Goal: Task Accomplishment & Management: Manage account settings

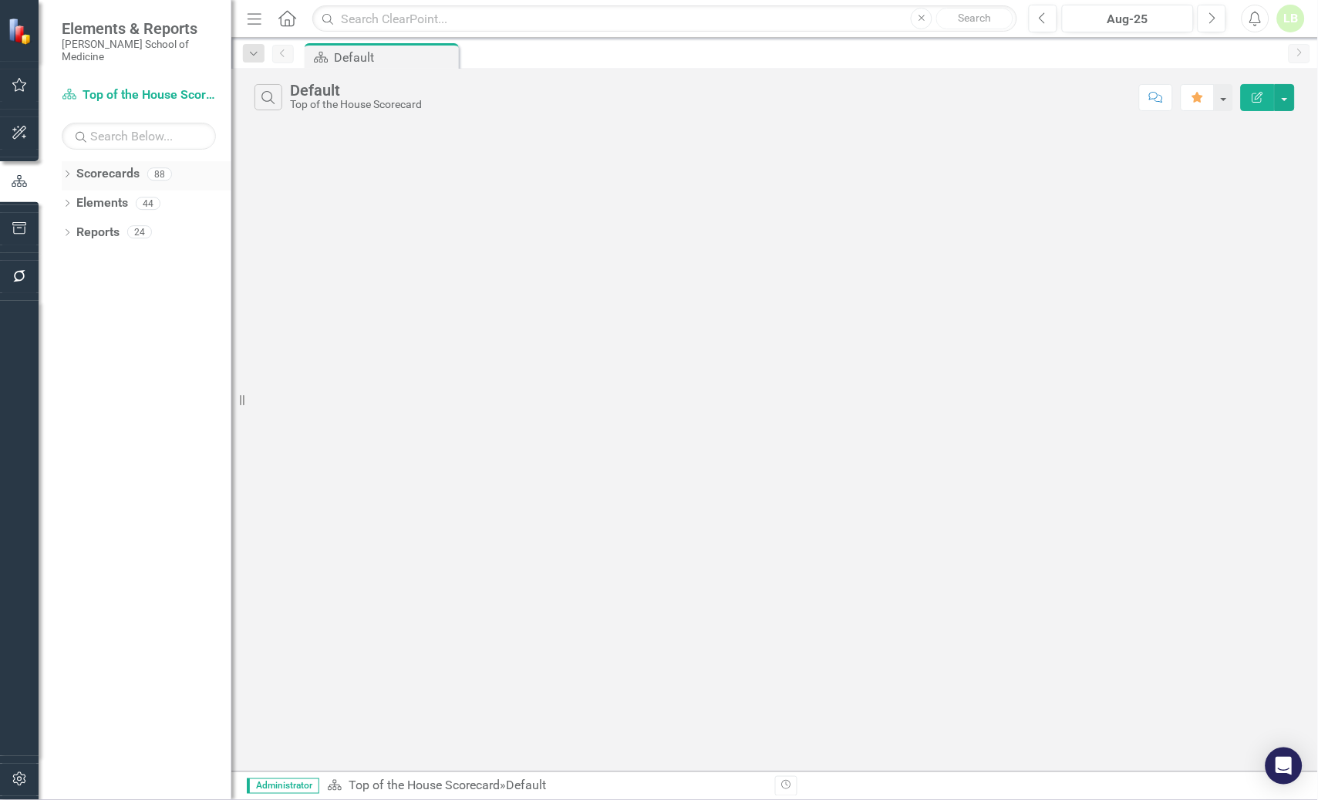
click at [106, 165] on link "Scorecards" at bounding box center [107, 174] width 63 height 18
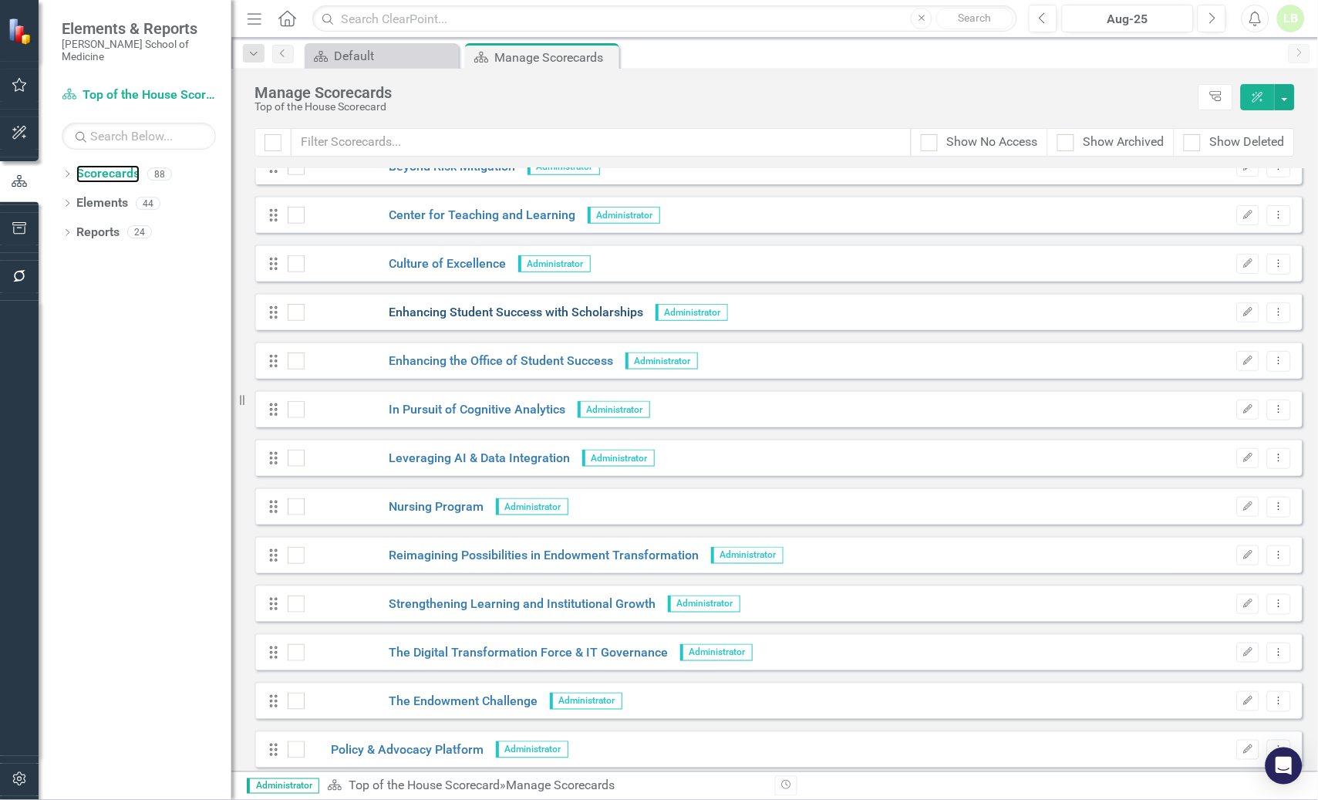
scroll to position [3374, 0]
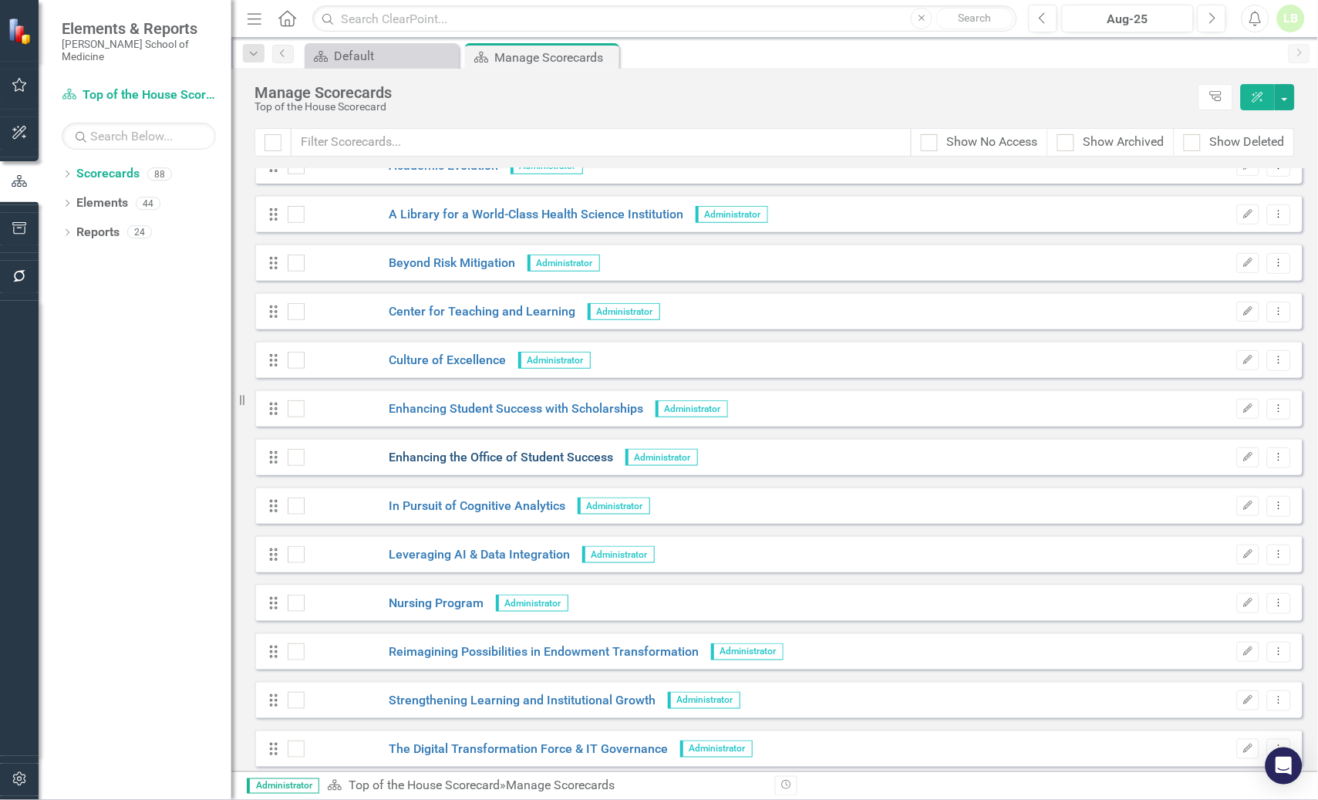
click at [468, 453] on link "Enhancing the Office of Student Success" at bounding box center [459, 458] width 309 height 18
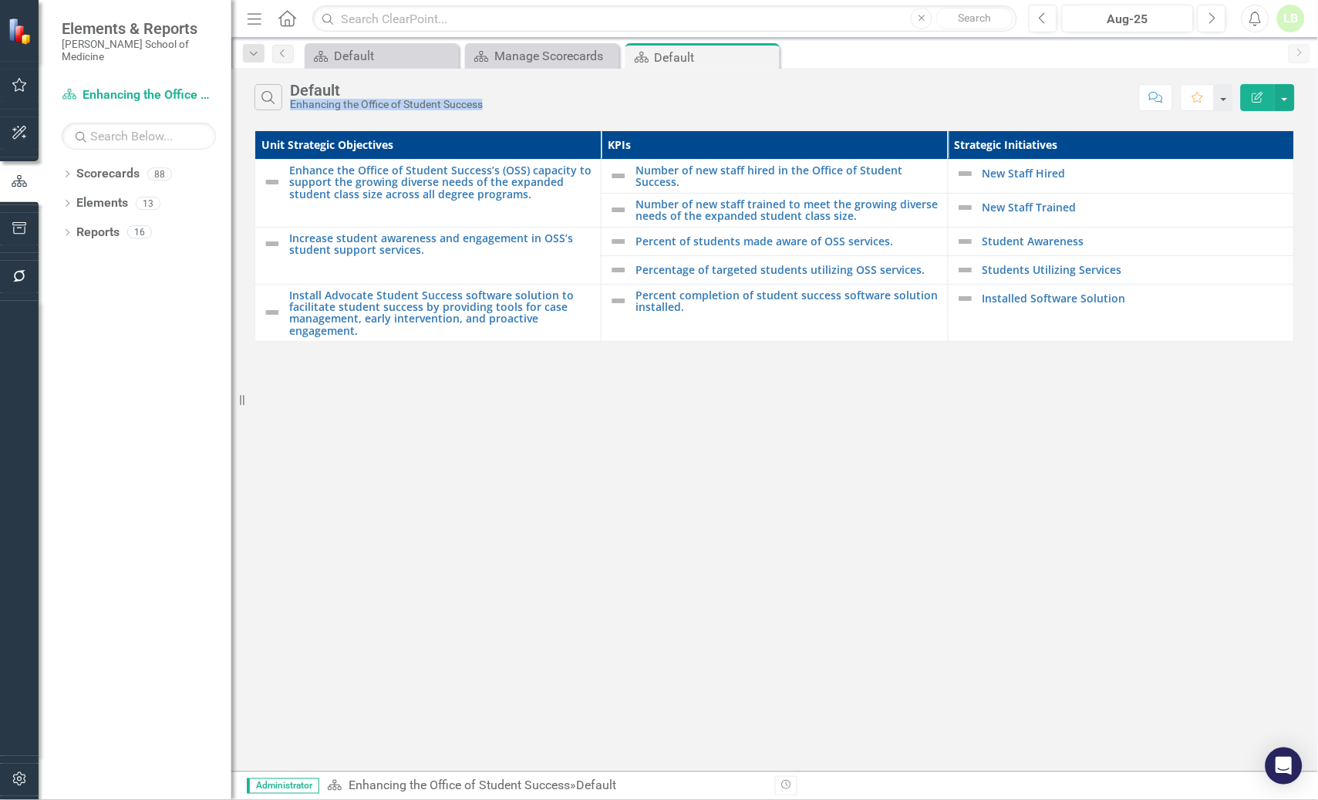
drag, startPoint x: 291, startPoint y: 105, endPoint x: 484, endPoint y: 106, distance: 192.0
click at [483, 106] on div "Enhancing the Office of Student Success" at bounding box center [386, 105] width 193 height 12
copy div "Enhancing the Office of Student Success"
click at [1154, 509] on div "Search Default Enhancing the Office of Student Success Comment Favorite Edit Re…" at bounding box center [774, 420] width 1087 height 703
click at [1255, 92] on icon "Edit Report" at bounding box center [1258, 97] width 14 height 11
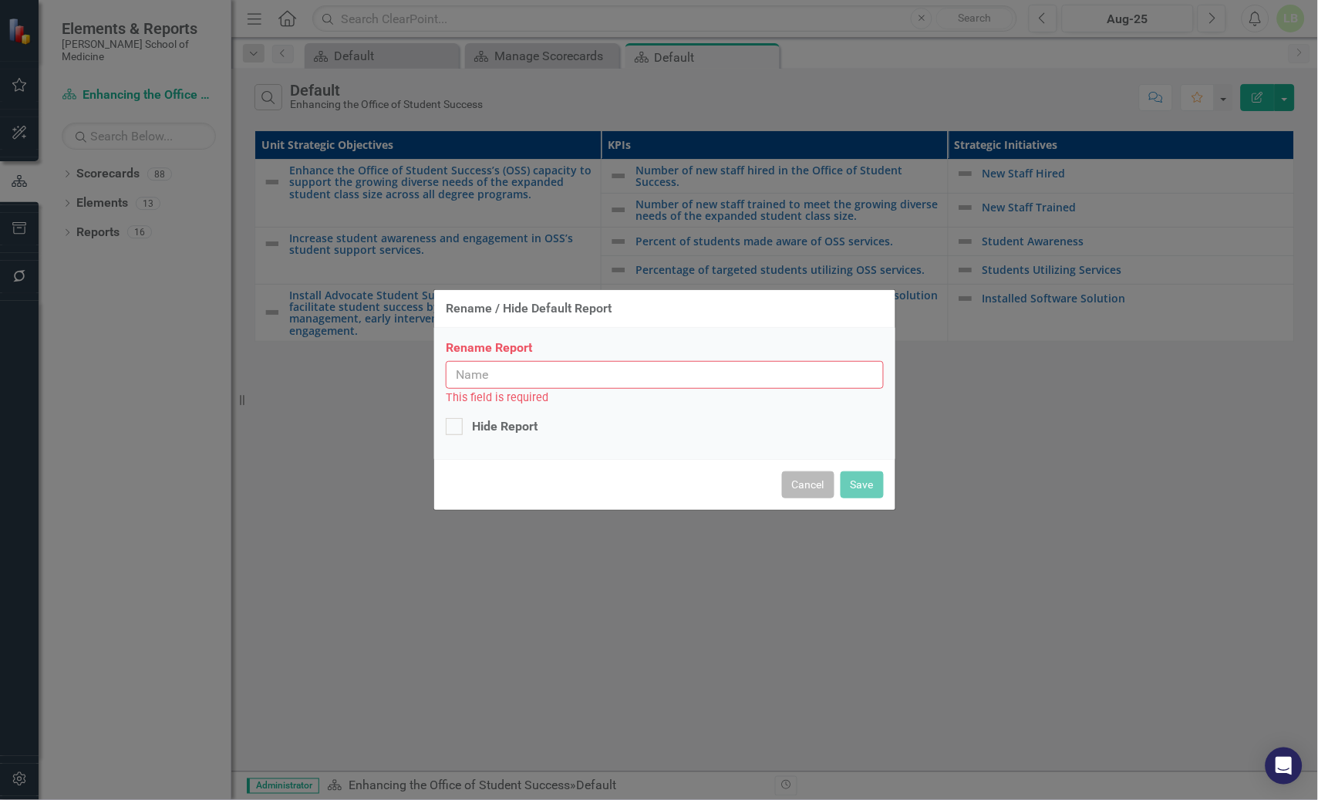
click at [816, 488] on button "Cancel" at bounding box center [808, 484] width 52 height 27
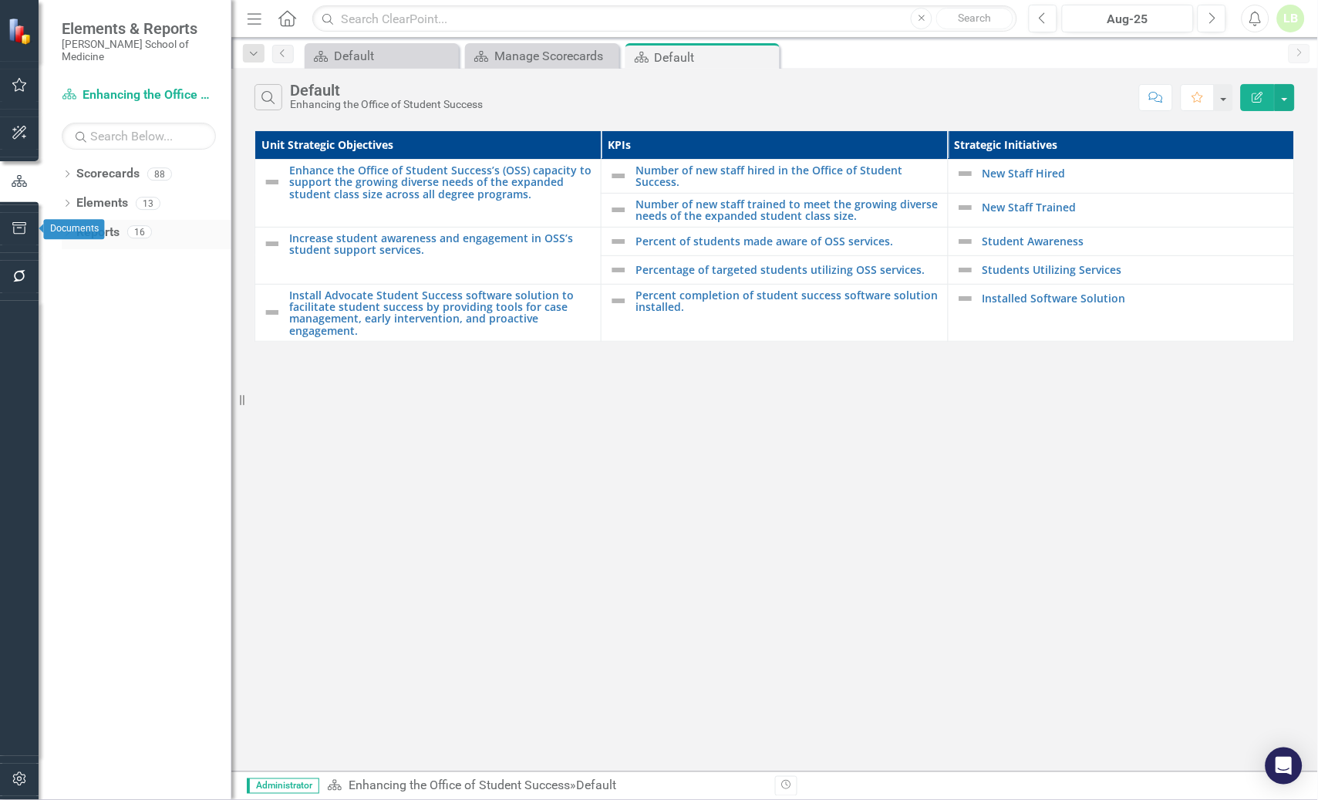
click at [100, 224] on link "Reports" at bounding box center [97, 233] width 43 height 18
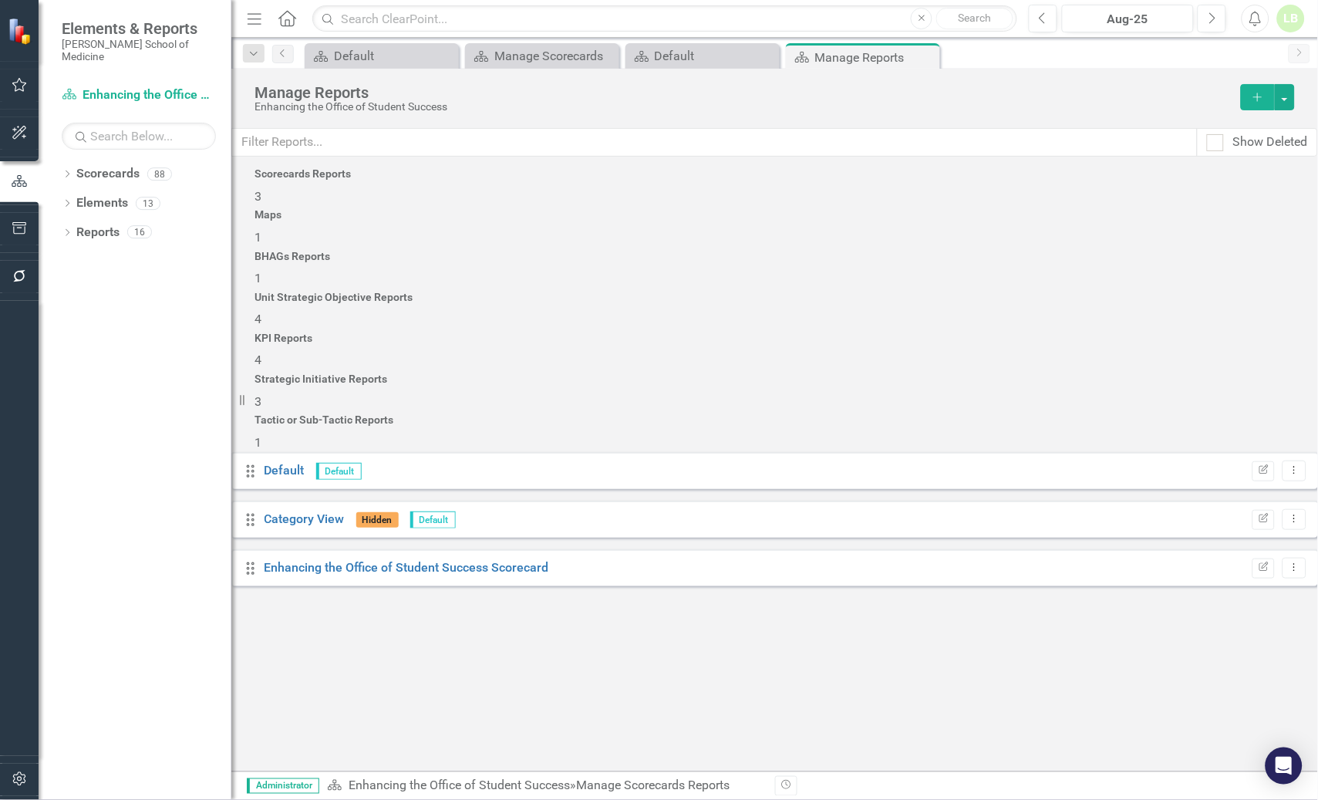
click at [920, 332] on h4 "KPI Reports" at bounding box center [774, 338] width 1040 height 12
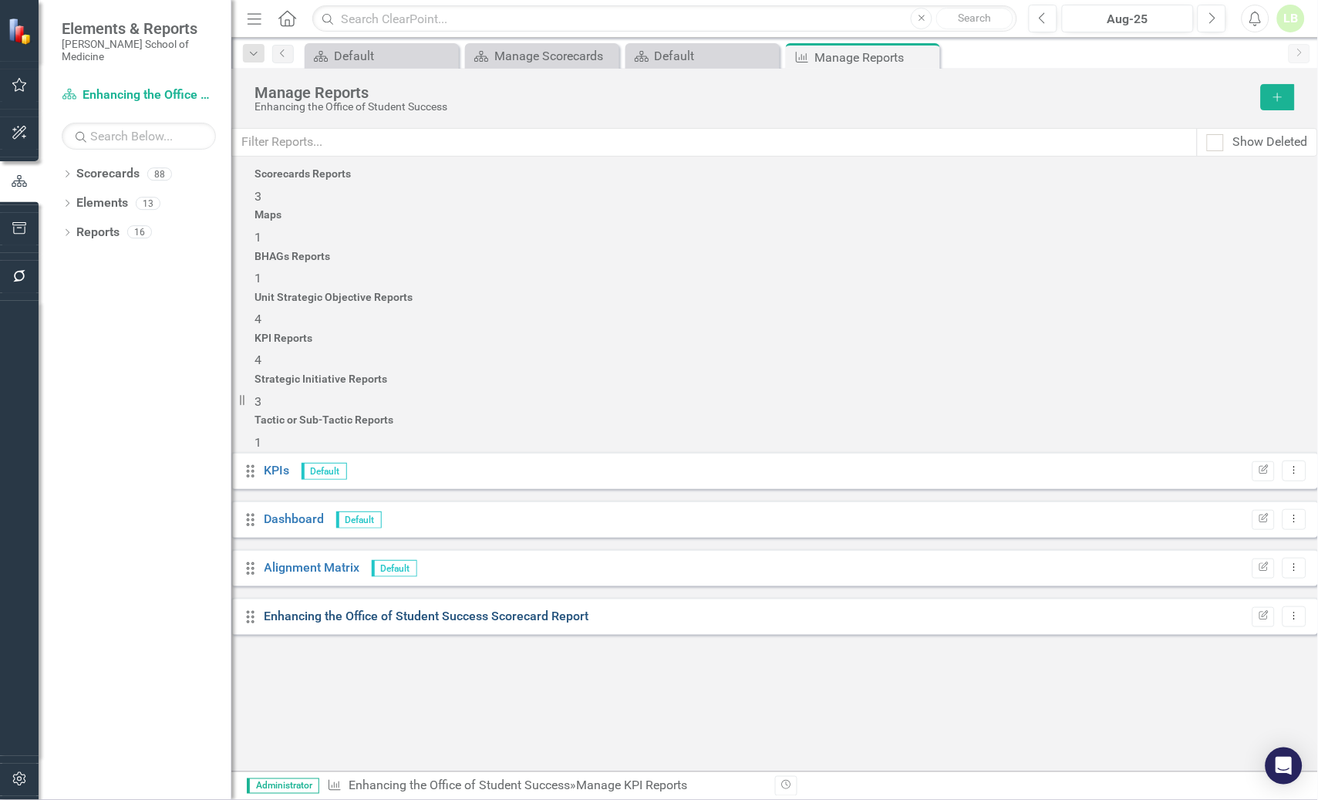
click at [467, 608] on link "Enhancing the Office of Student Success Scorecard Report" at bounding box center [427, 615] width 325 height 15
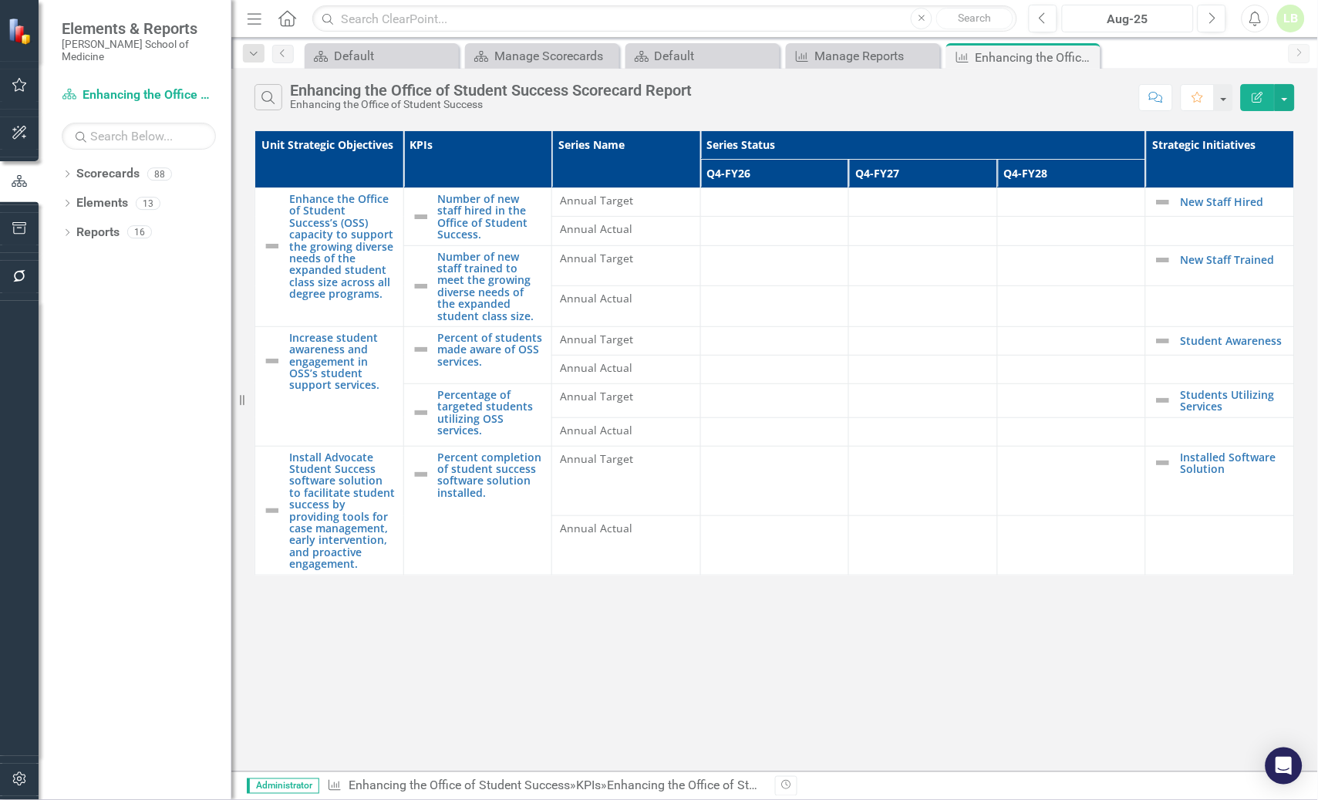
click at [1136, 10] on div "Aug-25" at bounding box center [1127, 19] width 121 height 19
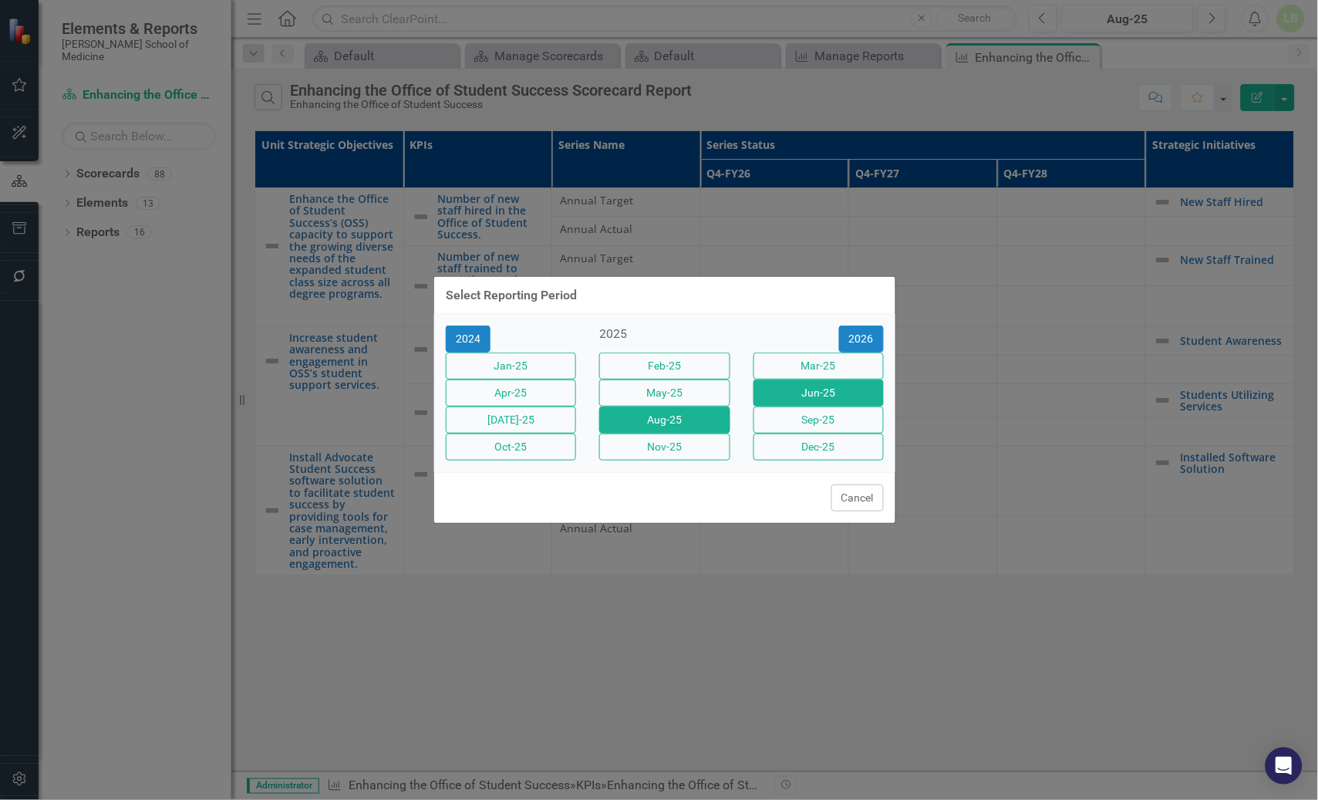
click at [805, 393] on button "Jun-25" at bounding box center [818, 392] width 130 height 27
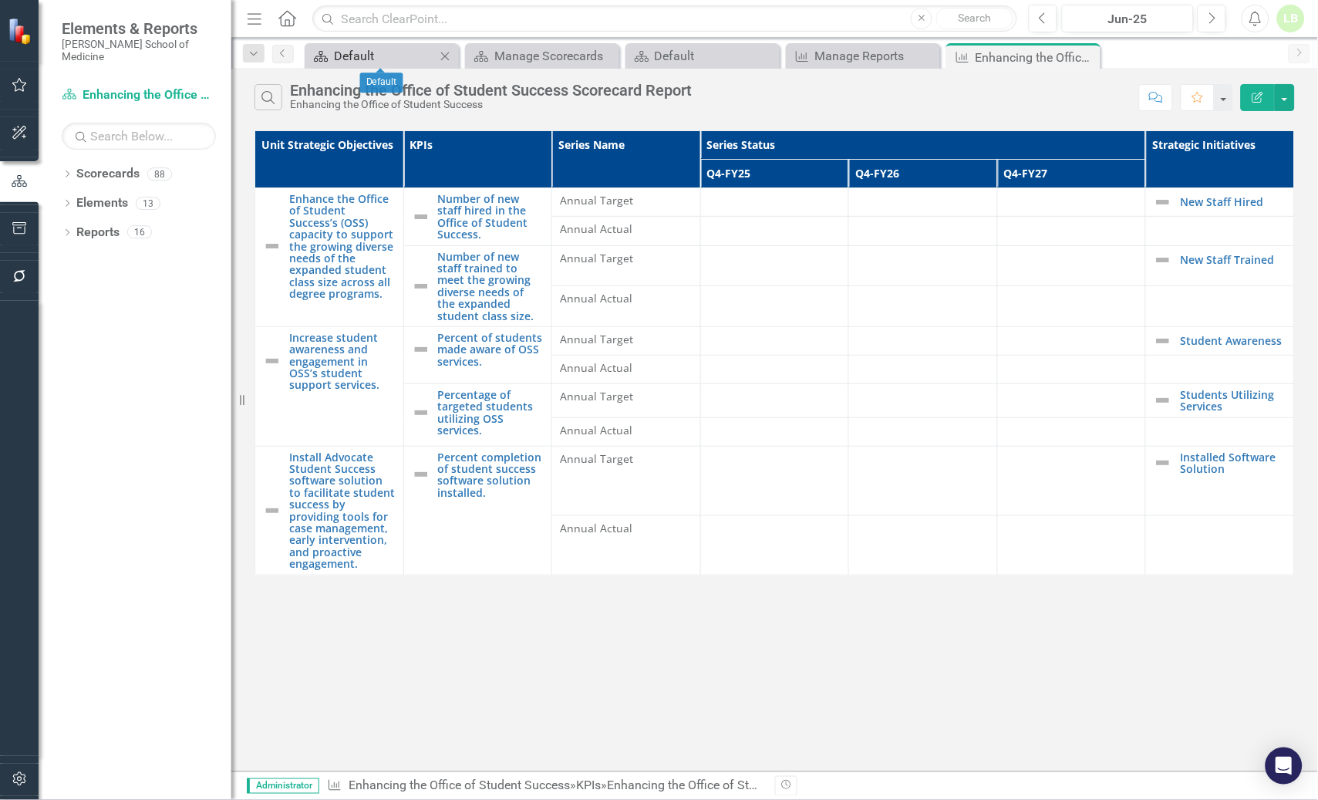
click at [377, 52] on div "Default" at bounding box center [385, 55] width 102 height 19
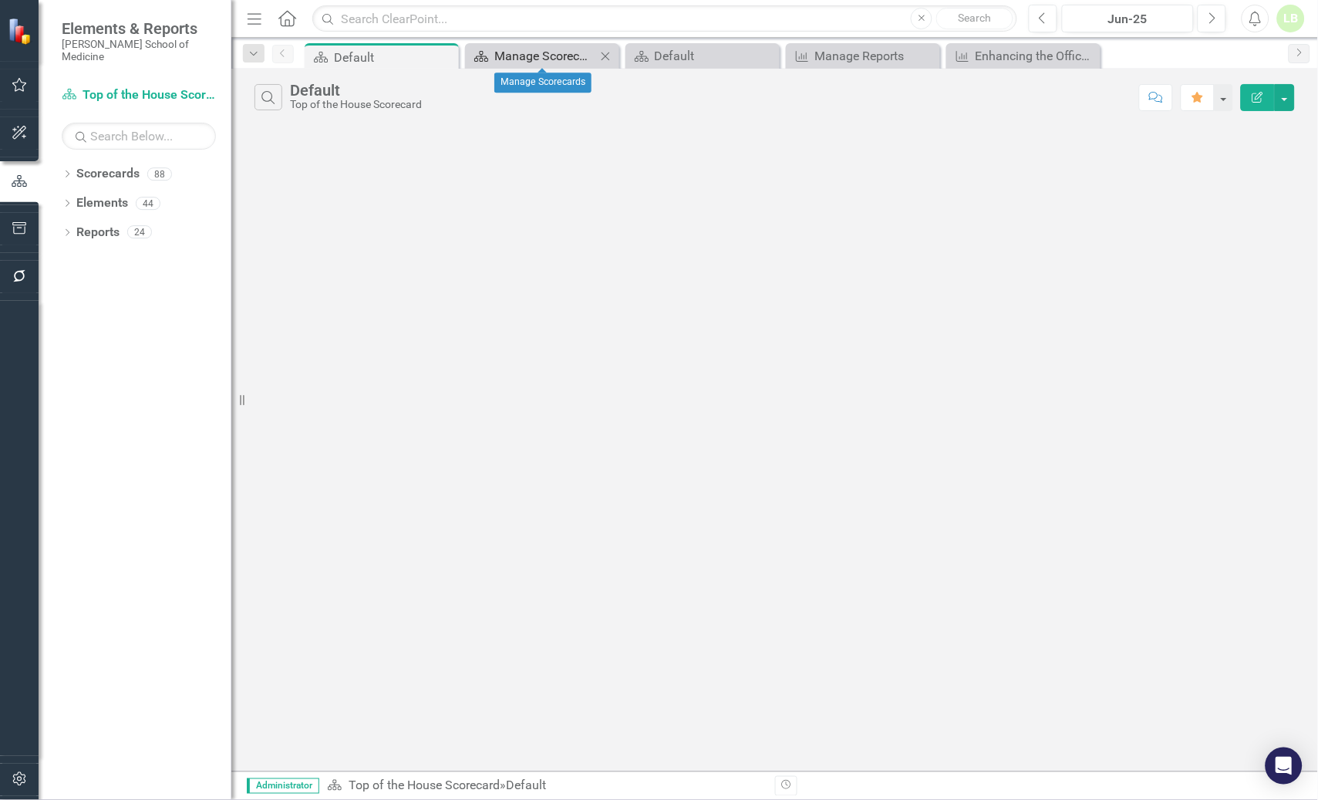
click at [540, 56] on div "Manage Scorecards" at bounding box center [545, 55] width 102 height 19
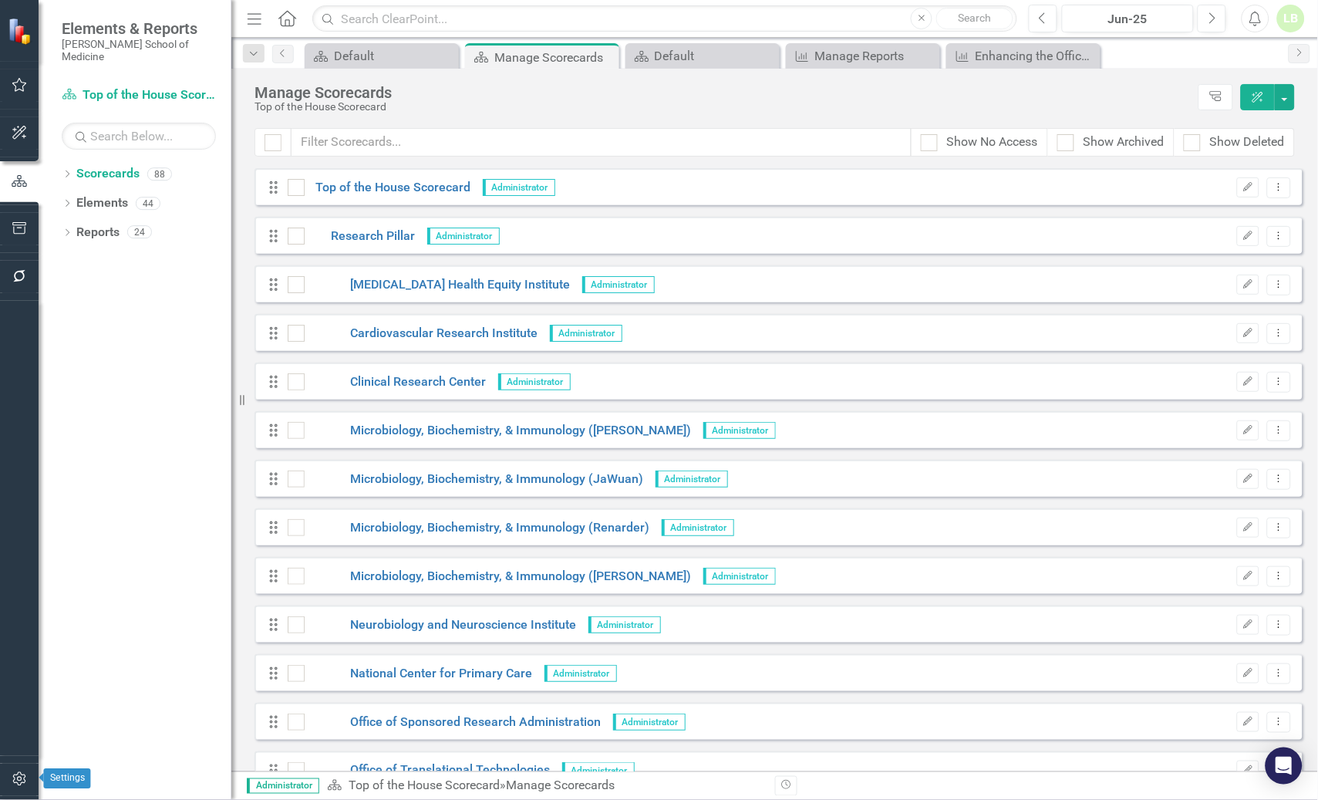
click at [12, 778] on icon "button" at bounding box center [20, 779] width 16 height 12
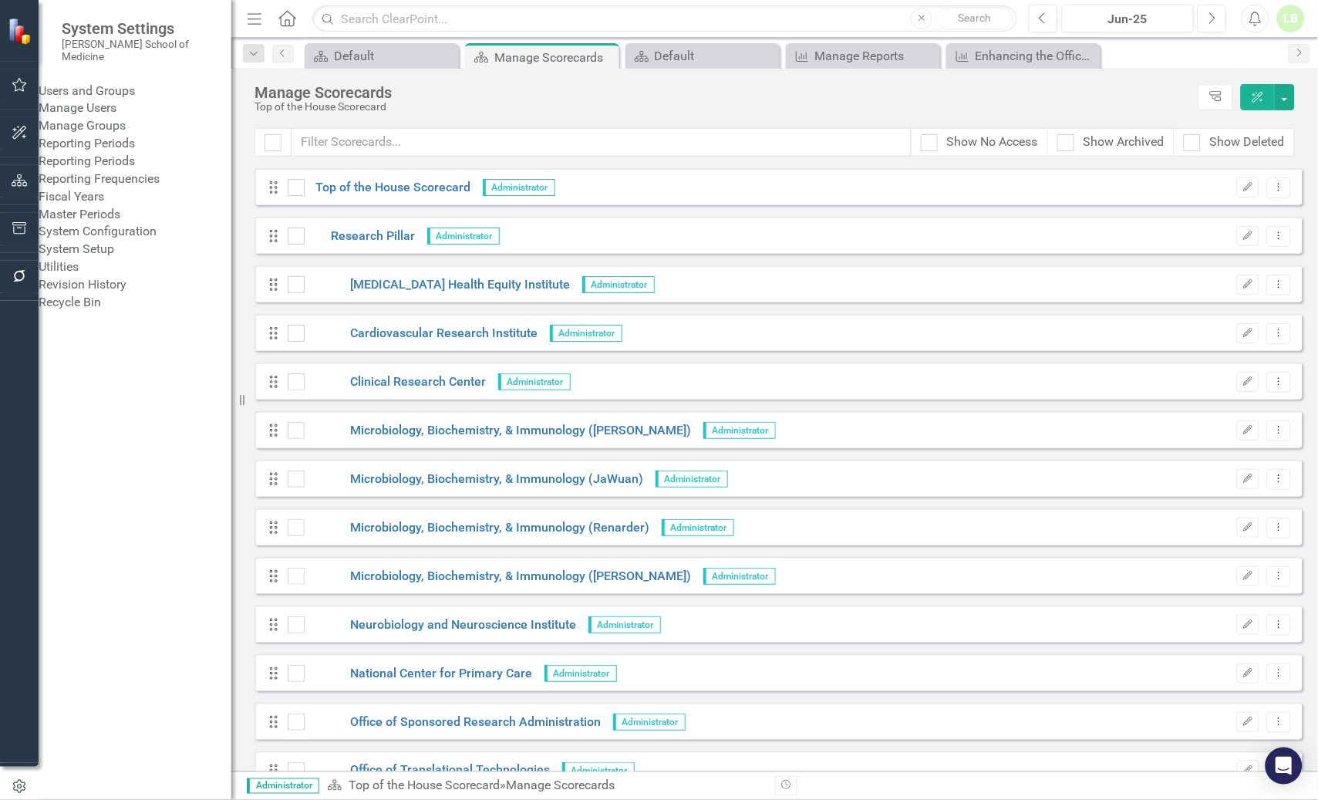
click at [94, 105] on link "Manage Users" at bounding box center [135, 108] width 193 height 18
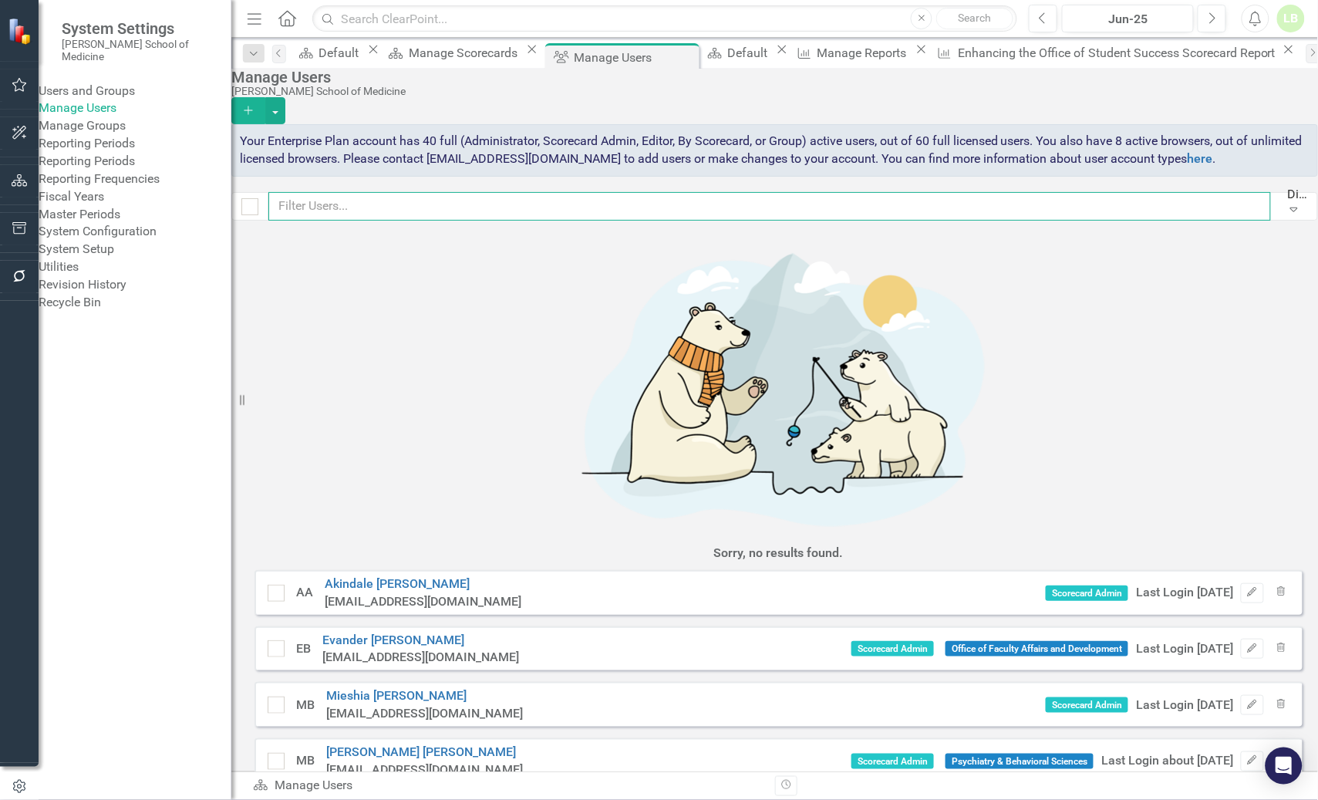
click at [358, 221] on input "text" at bounding box center [769, 206] width 1002 height 29
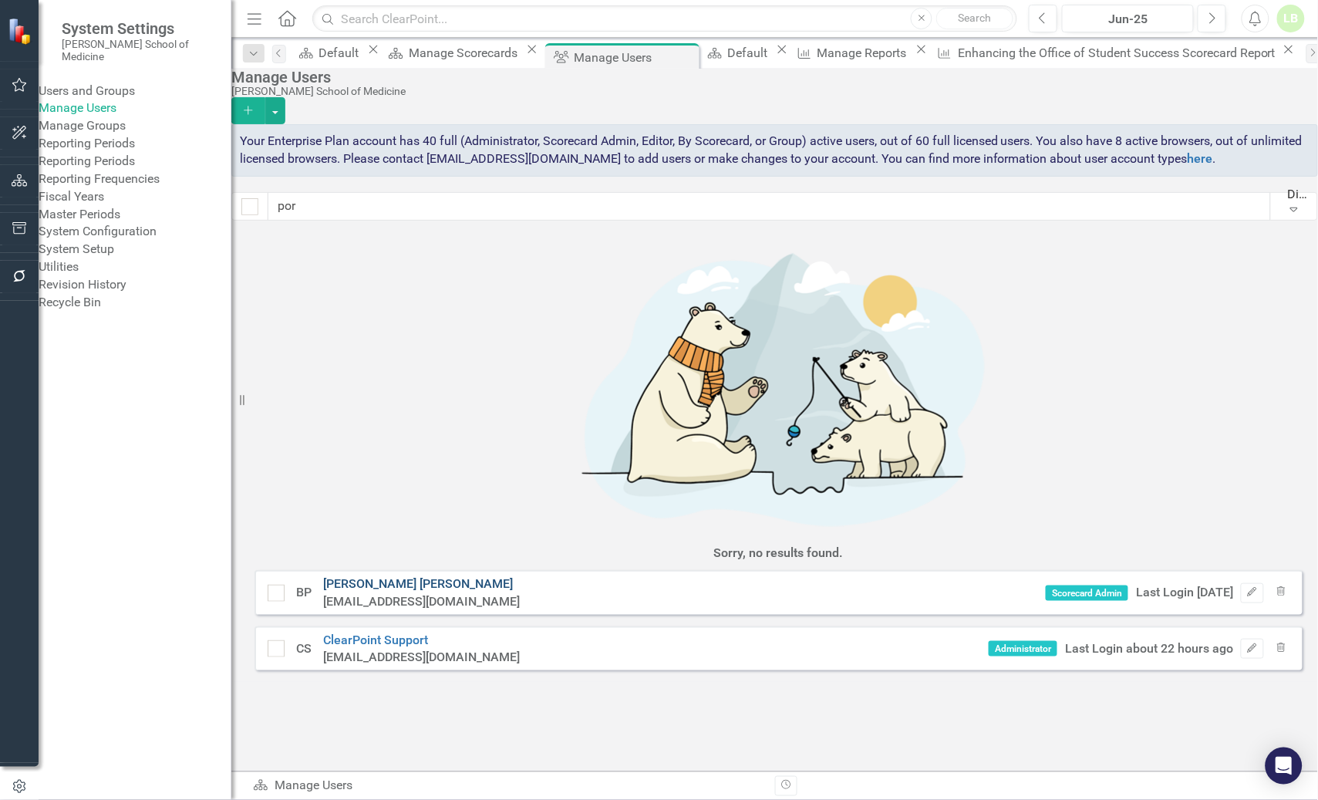
click at [366, 576] on link "[PERSON_NAME]" at bounding box center [418, 583] width 190 height 15
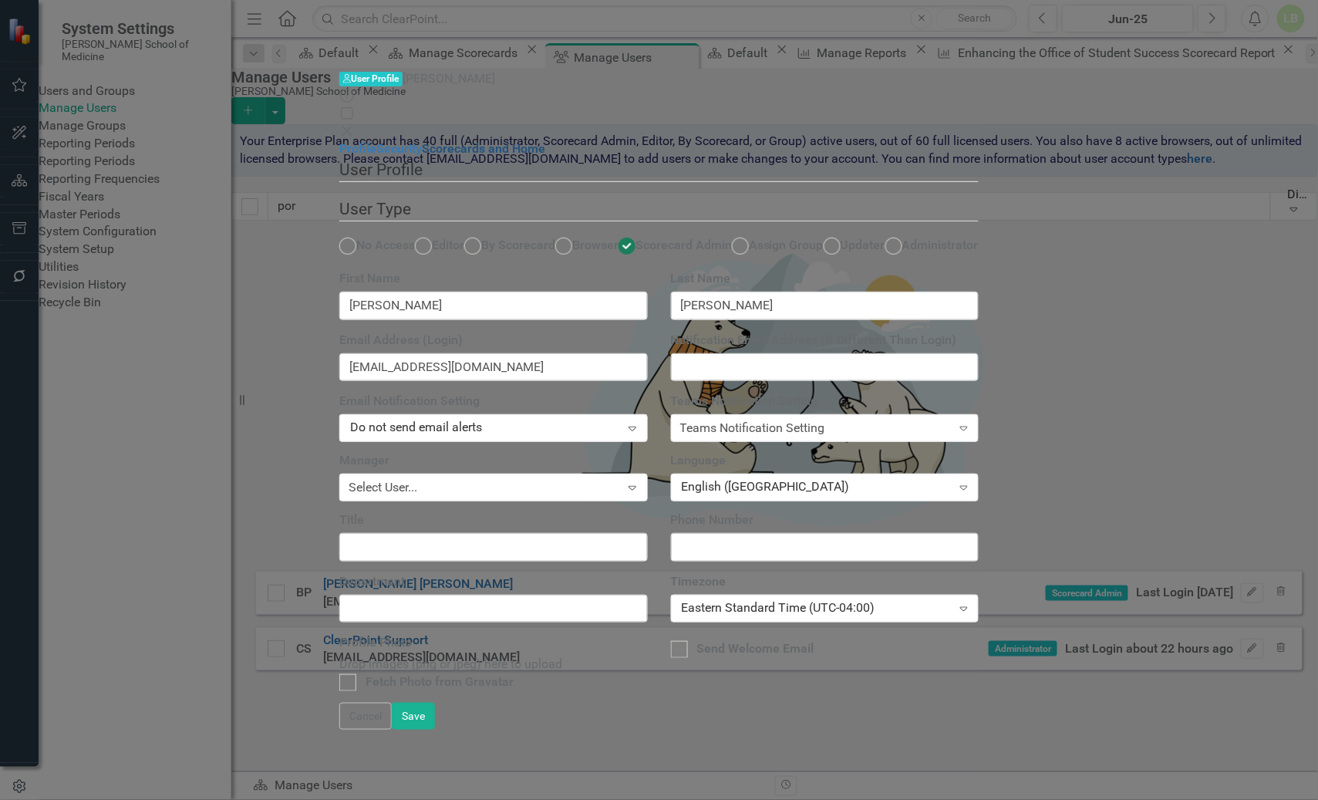
click at [422, 141] on link "Scorecards and Home" at bounding box center [483, 148] width 123 height 15
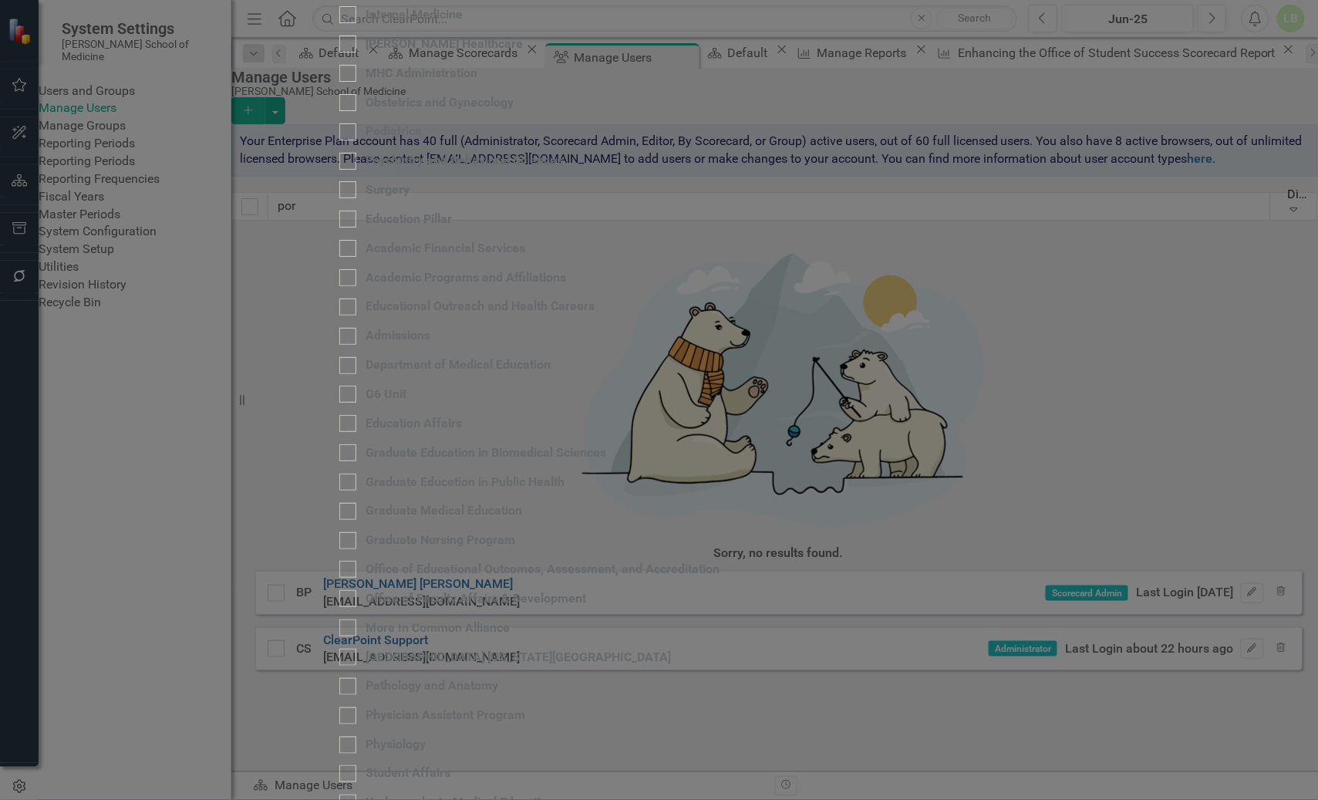
scroll to position [1928, 0]
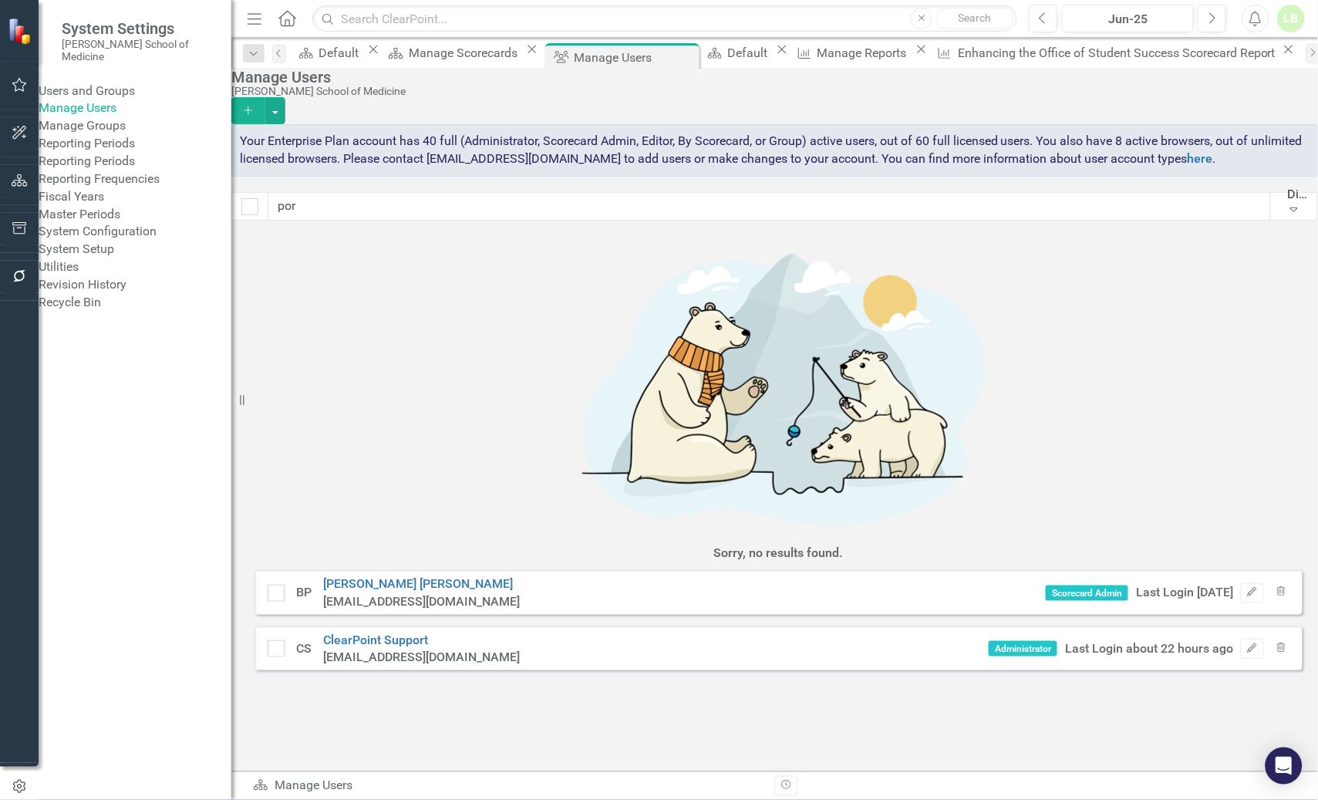
click at [95, 105] on link "Manage Users" at bounding box center [135, 108] width 193 height 18
click at [1206, 429] on div "Sorry, no results found. BP [PERSON_NAME] [EMAIL_ADDRESS][DOMAIN_NAME] Scorecar…" at bounding box center [774, 457] width 1087 height 450
click at [362, 221] on input "por" at bounding box center [769, 206] width 1002 height 29
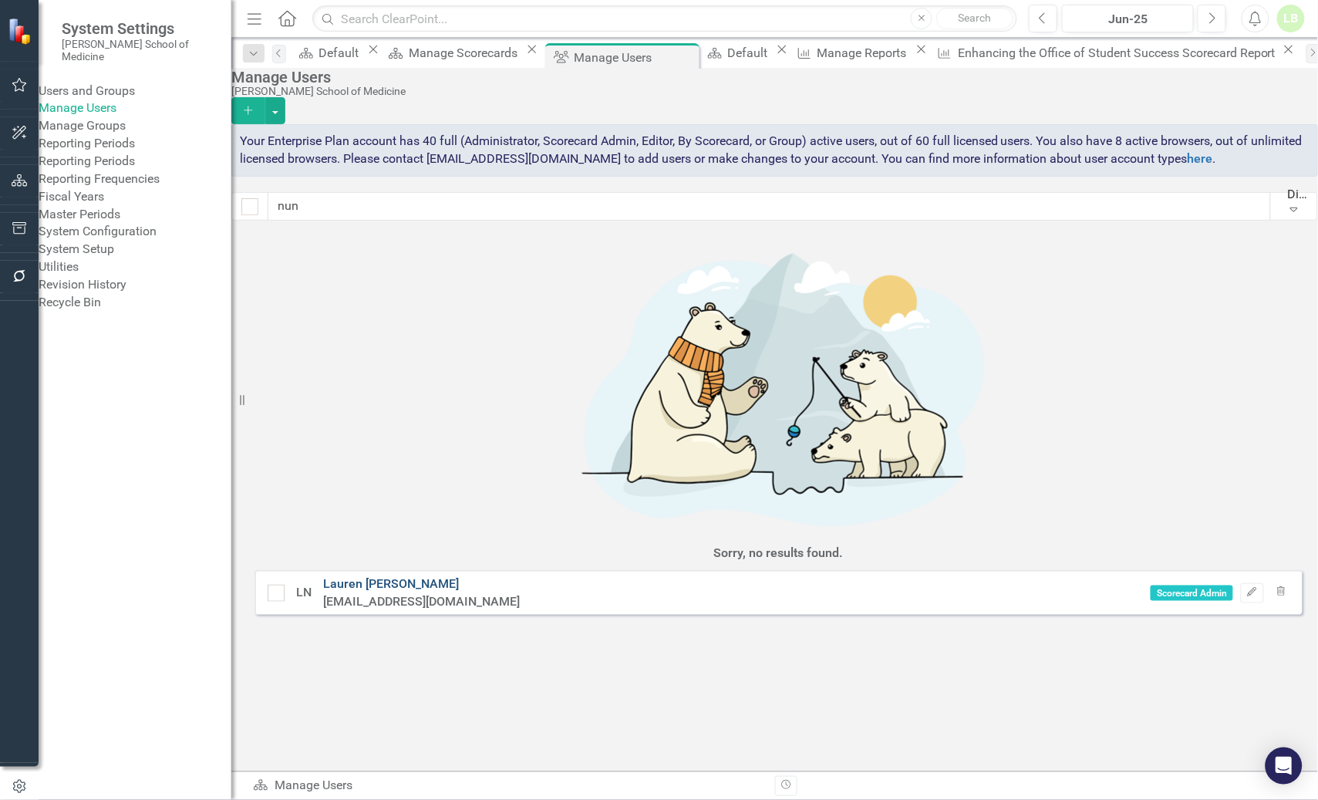
click at [365, 576] on link "[PERSON_NAME]" at bounding box center [391, 583] width 136 height 15
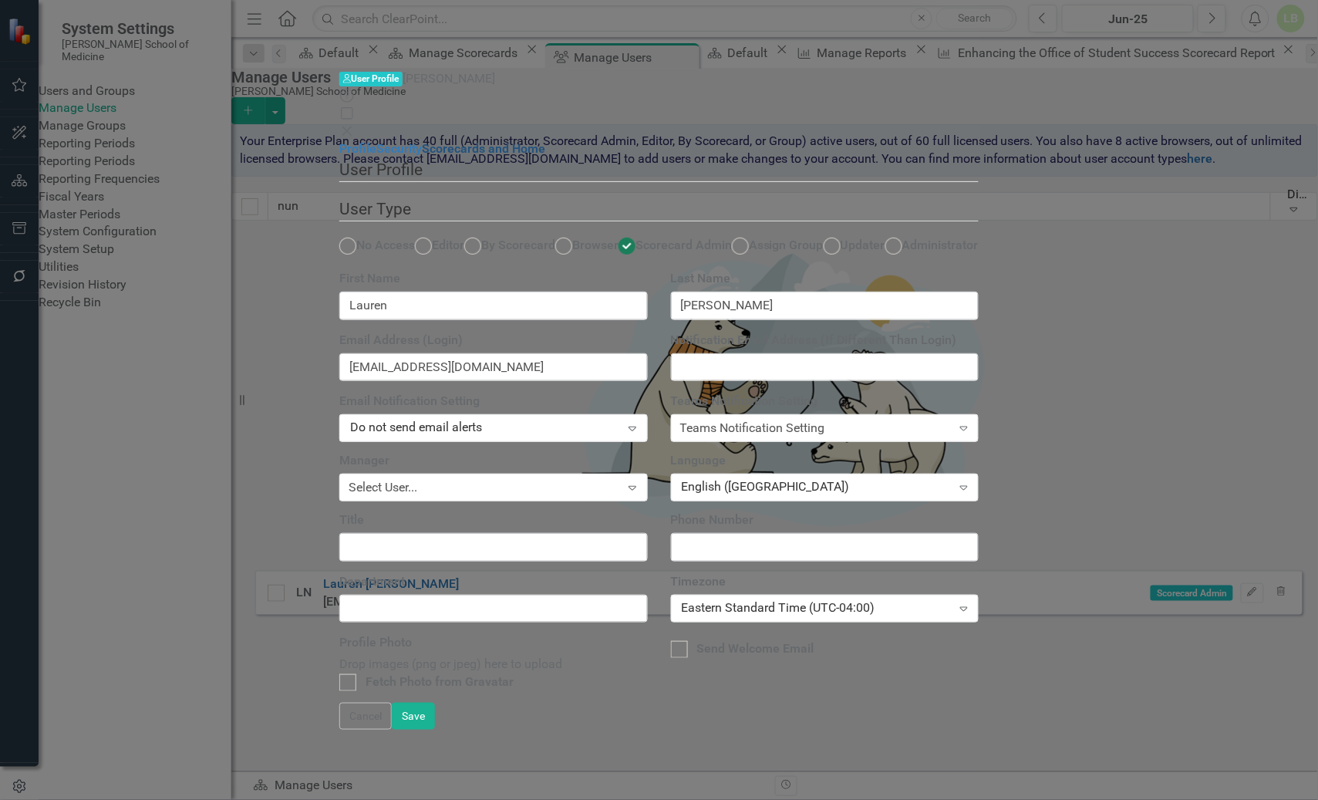
click at [422, 141] on link "Scorecards and Home" at bounding box center [483, 148] width 123 height 15
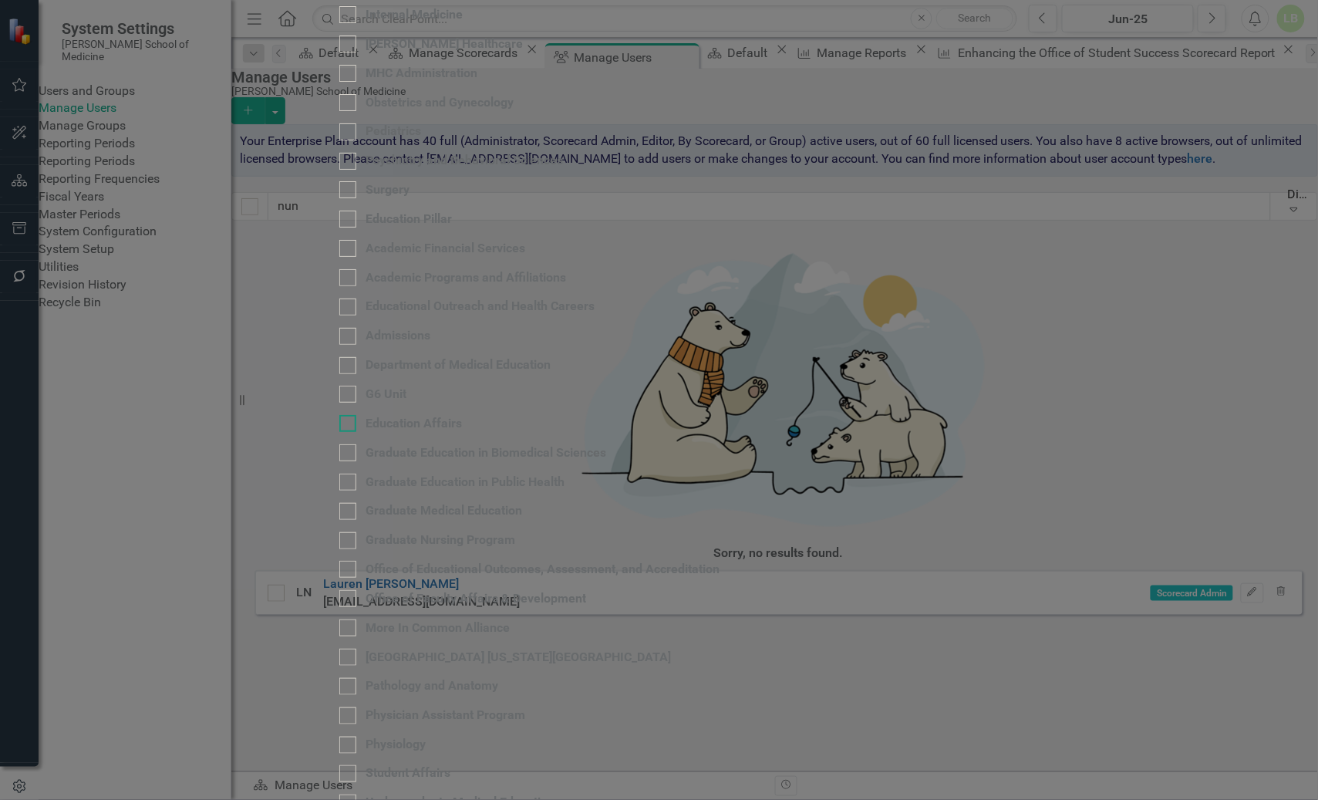
scroll to position [1831, 0]
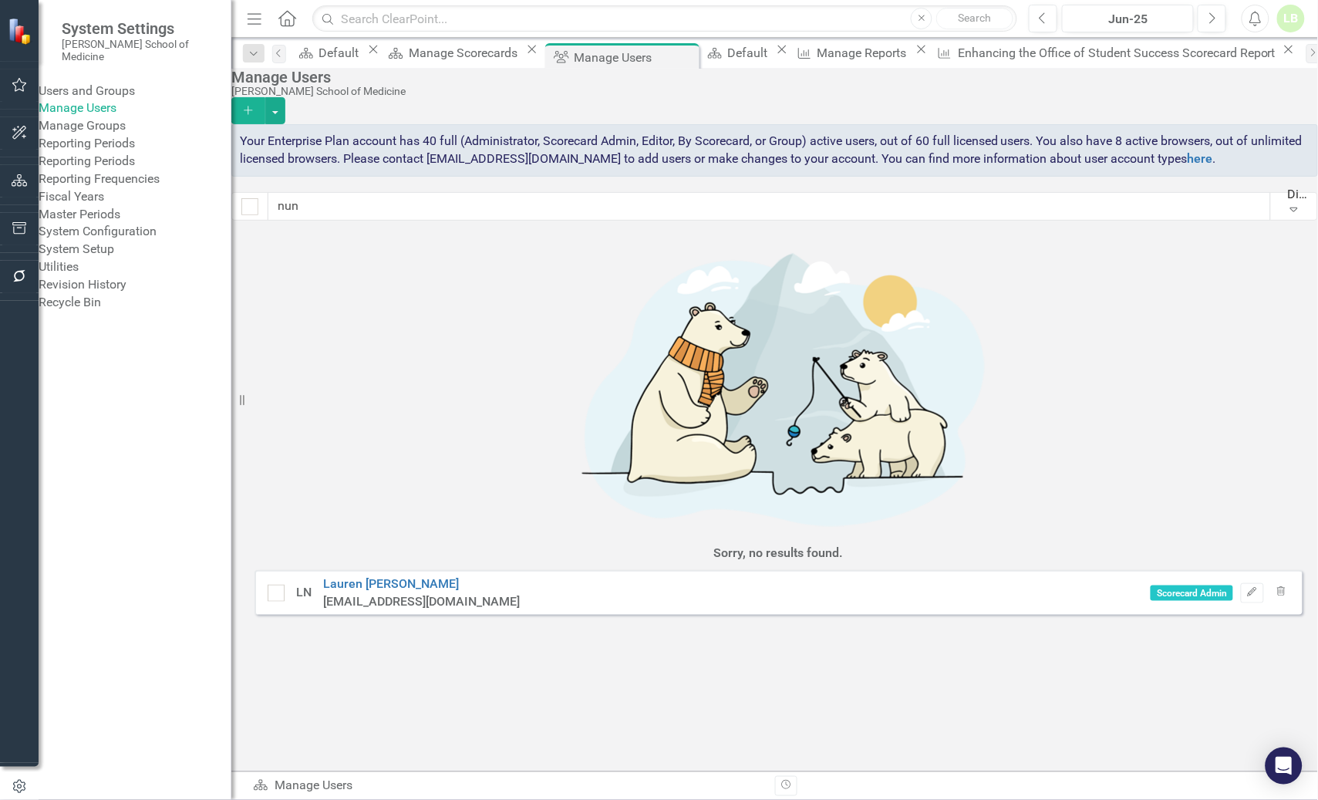
click at [1016, 97] on div "[PERSON_NAME] School of Medicine" at bounding box center [770, 92] width 1079 height 12
click at [327, 221] on input "nun" at bounding box center [769, 206] width 1002 height 29
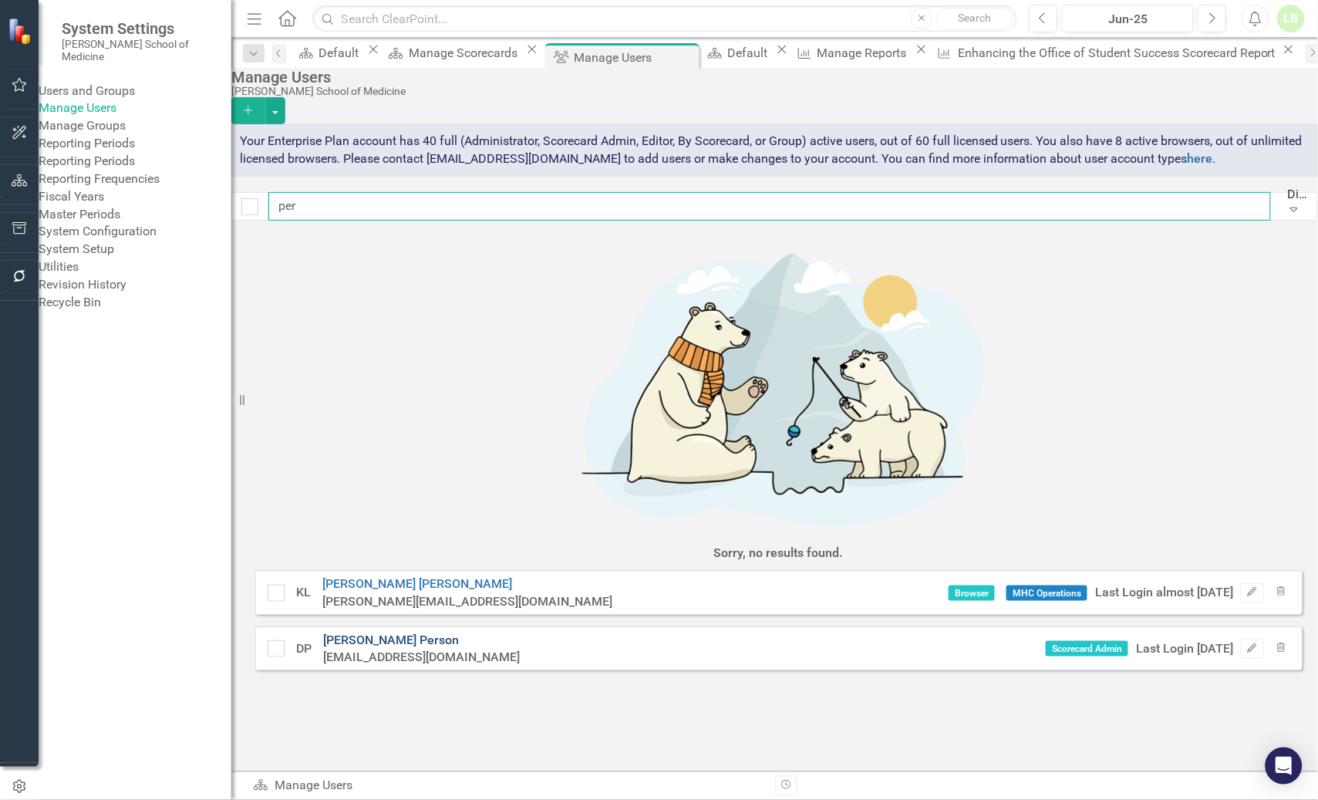
type input "per"
click at [363, 632] on link "[PERSON_NAME]" at bounding box center [391, 639] width 136 height 15
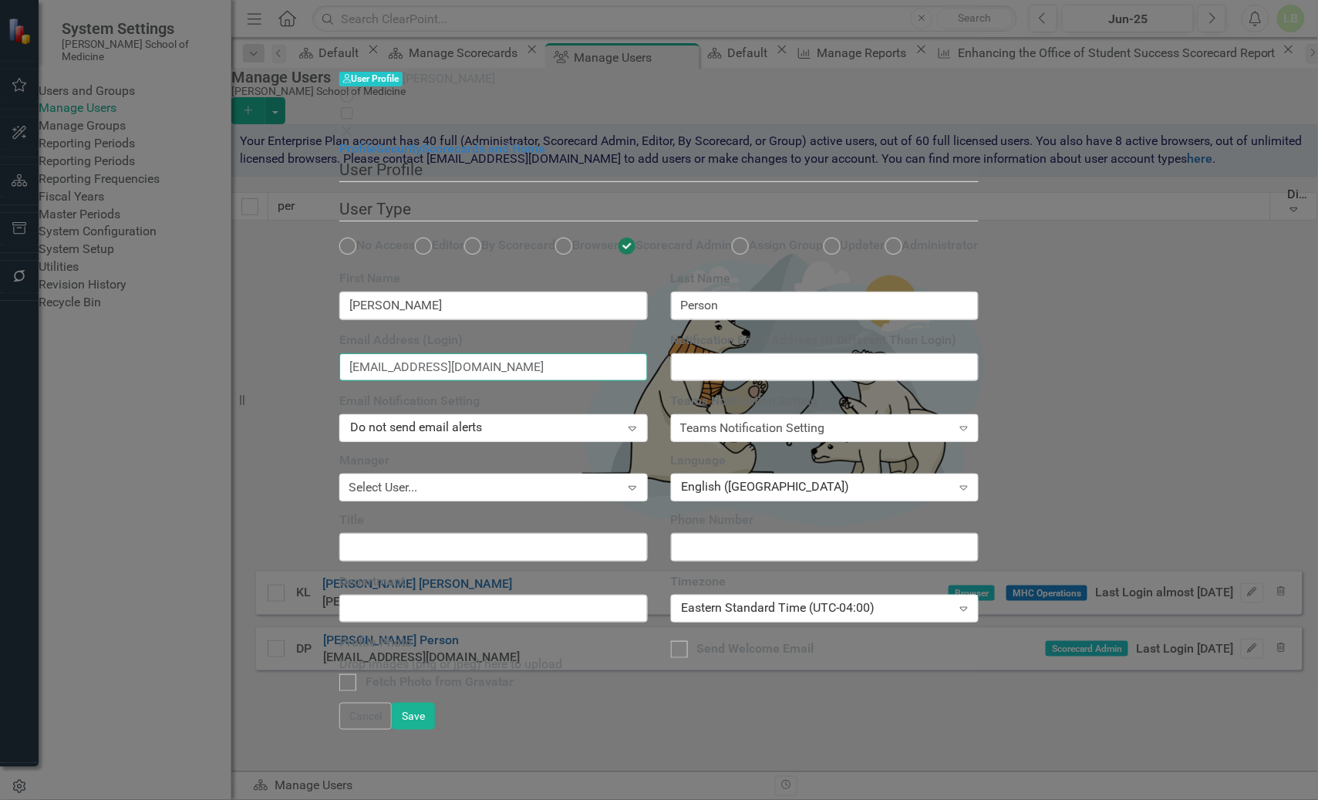
click at [528, 353] on input "[EMAIL_ADDRESS][DOMAIN_NAME]" at bounding box center [493, 367] width 308 height 29
drag, startPoint x: 528, startPoint y: 285, endPoint x: 389, endPoint y: 285, distance: 138.8
click at [389, 332] on div "Email Address (Login) [EMAIL_ADDRESS][DOMAIN_NAME]" at bounding box center [494, 363] width 332 height 62
paste input "dove"
type input "[EMAIL_ADDRESS][DOMAIN_NAME]"
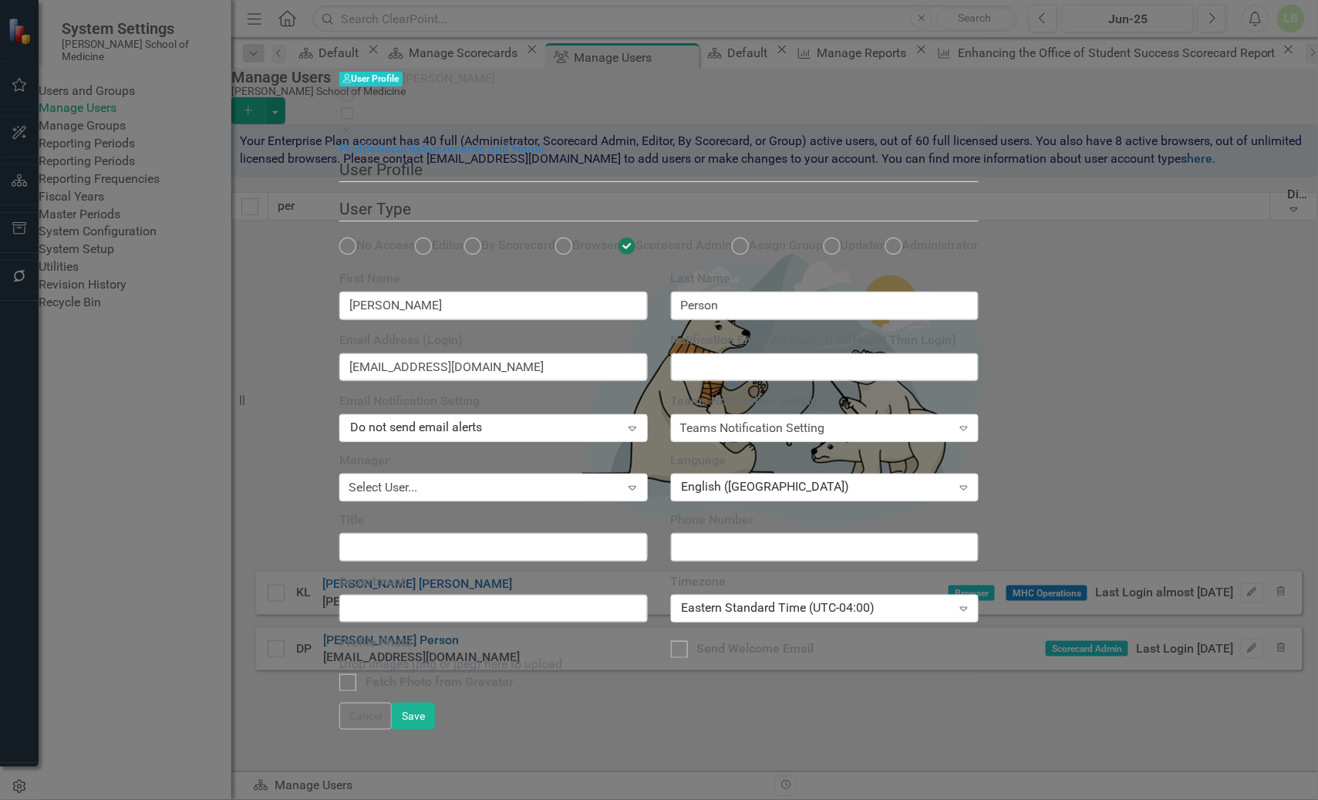
click at [882, 689] on div "User Profile ClearPoint has a wealth of options to help you ensure that people …" at bounding box center [658, 430] width 639 height 544
click at [422, 141] on link "Scorecards and Home" at bounding box center [483, 148] width 123 height 15
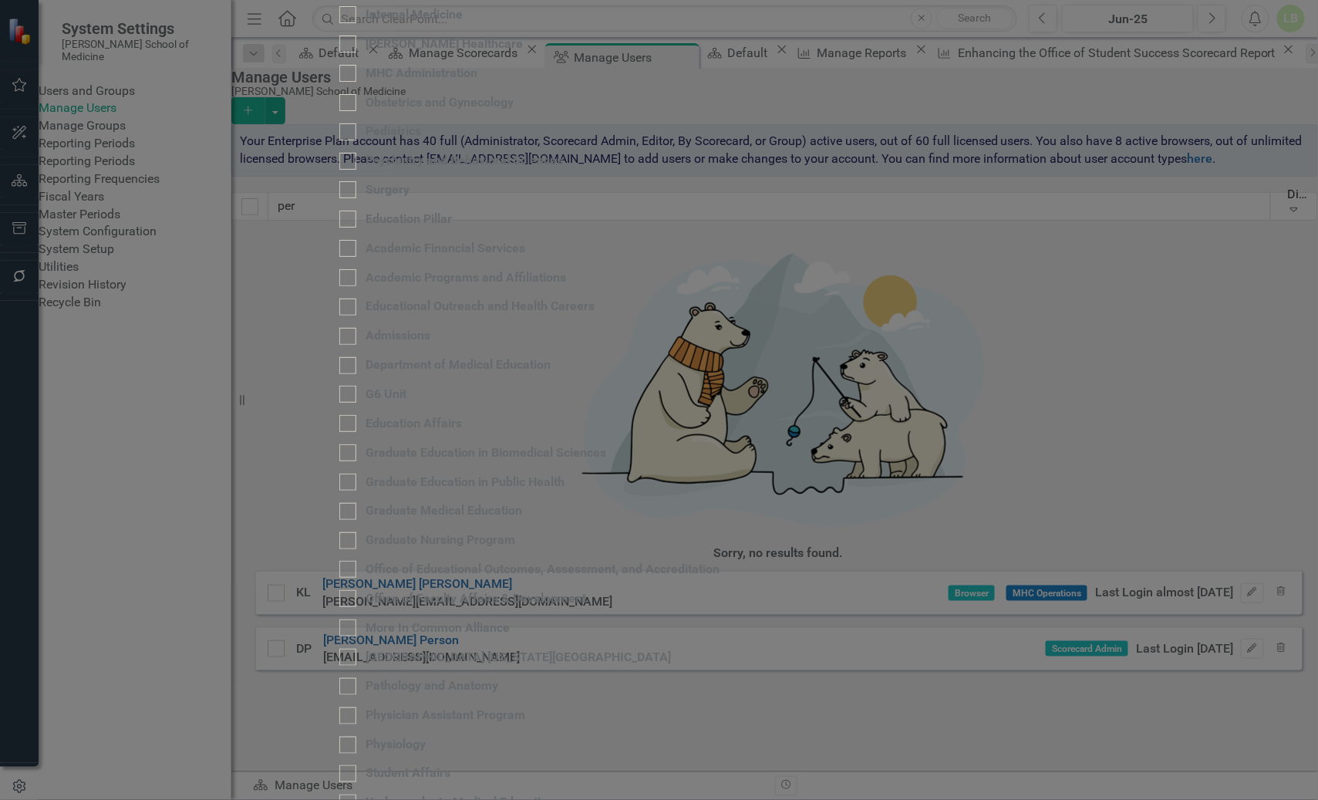
scroll to position [2052, 0]
drag, startPoint x: 911, startPoint y: 226, endPoint x: 857, endPoint y: 223, distance: 54.8
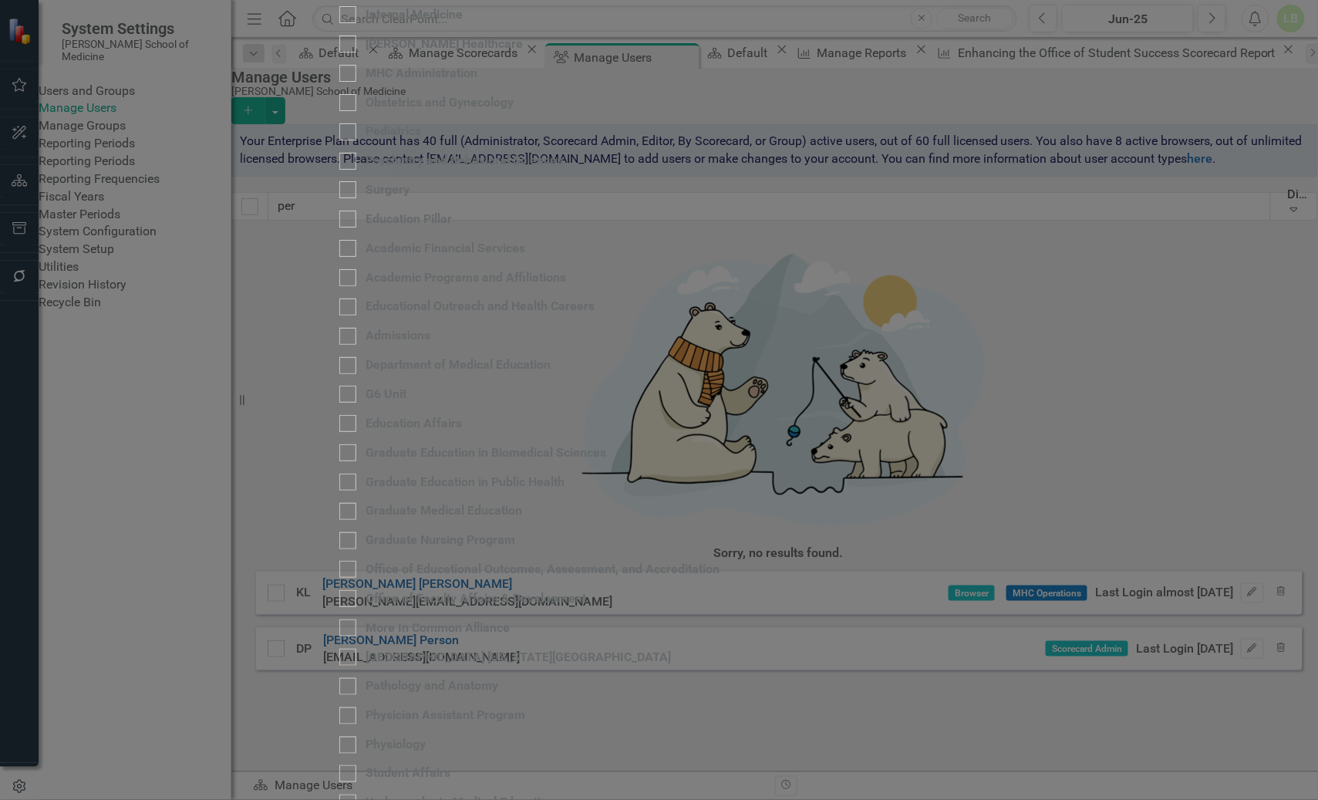
type input "Dove"
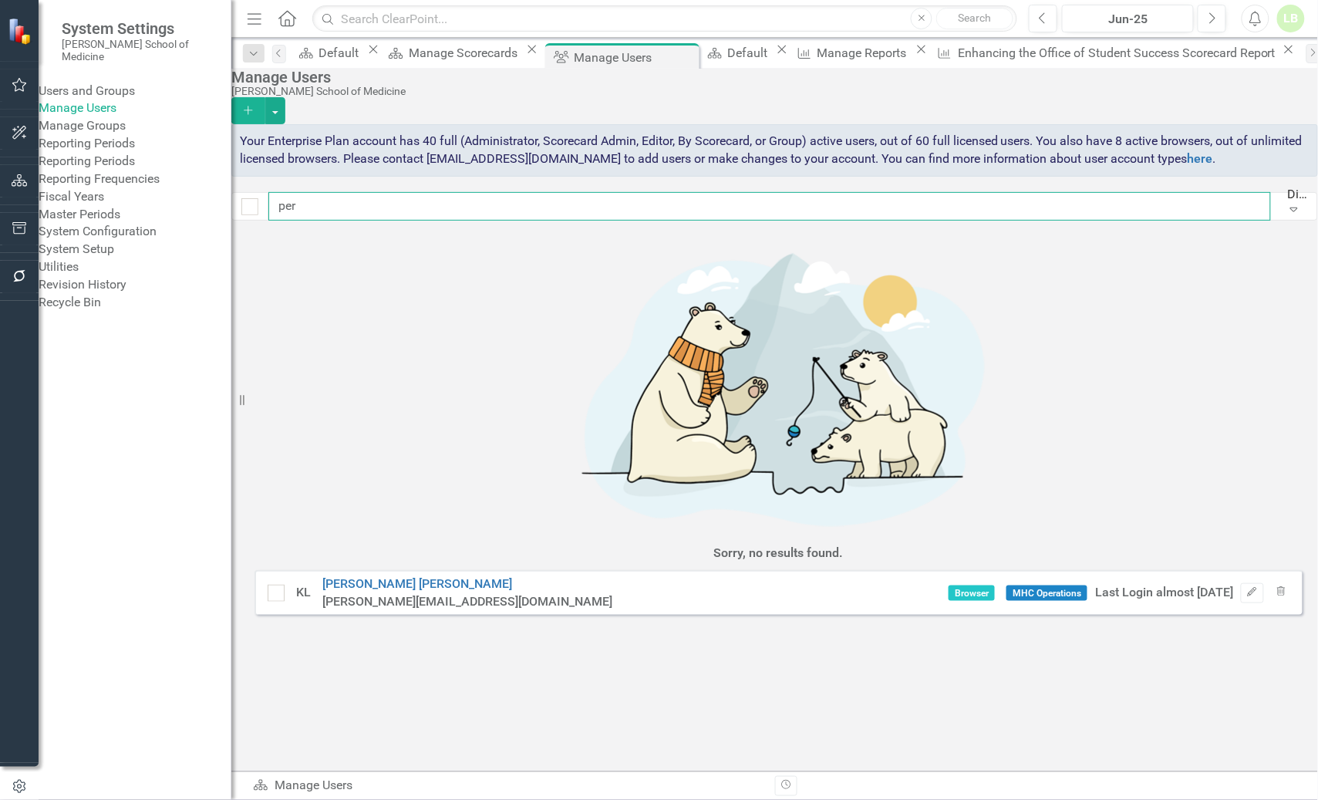
click at [344, 221] on input "per" at bounding box center [769, 206] width 1002 height 29
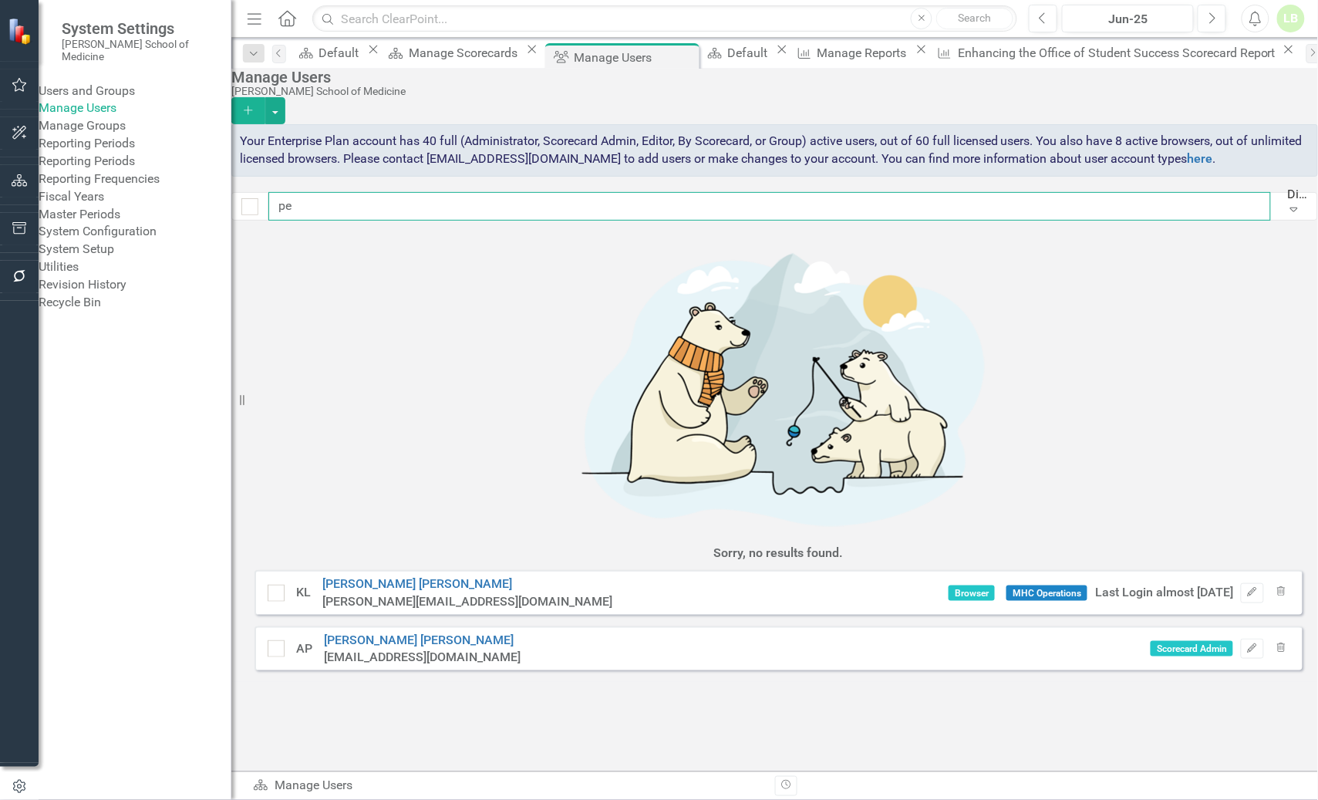
type input "p"
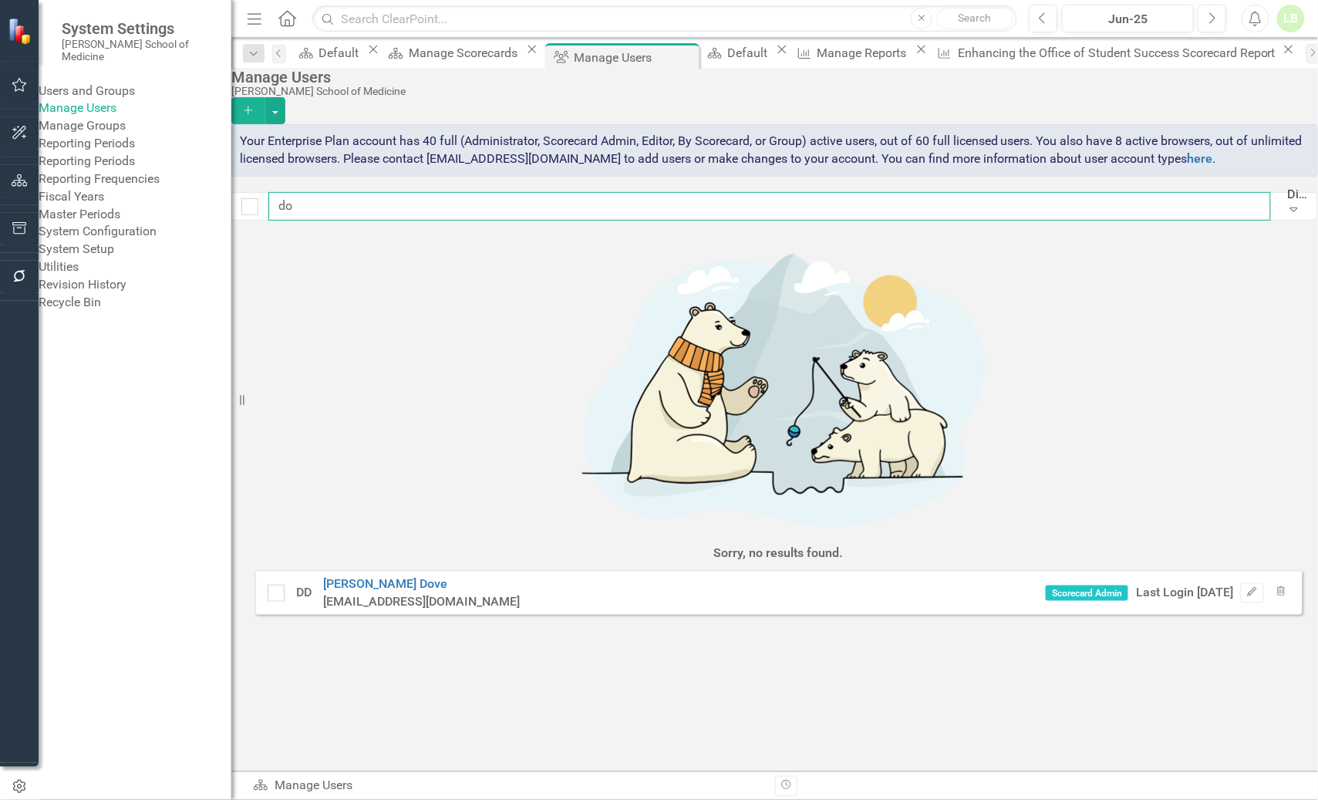
type input "d"
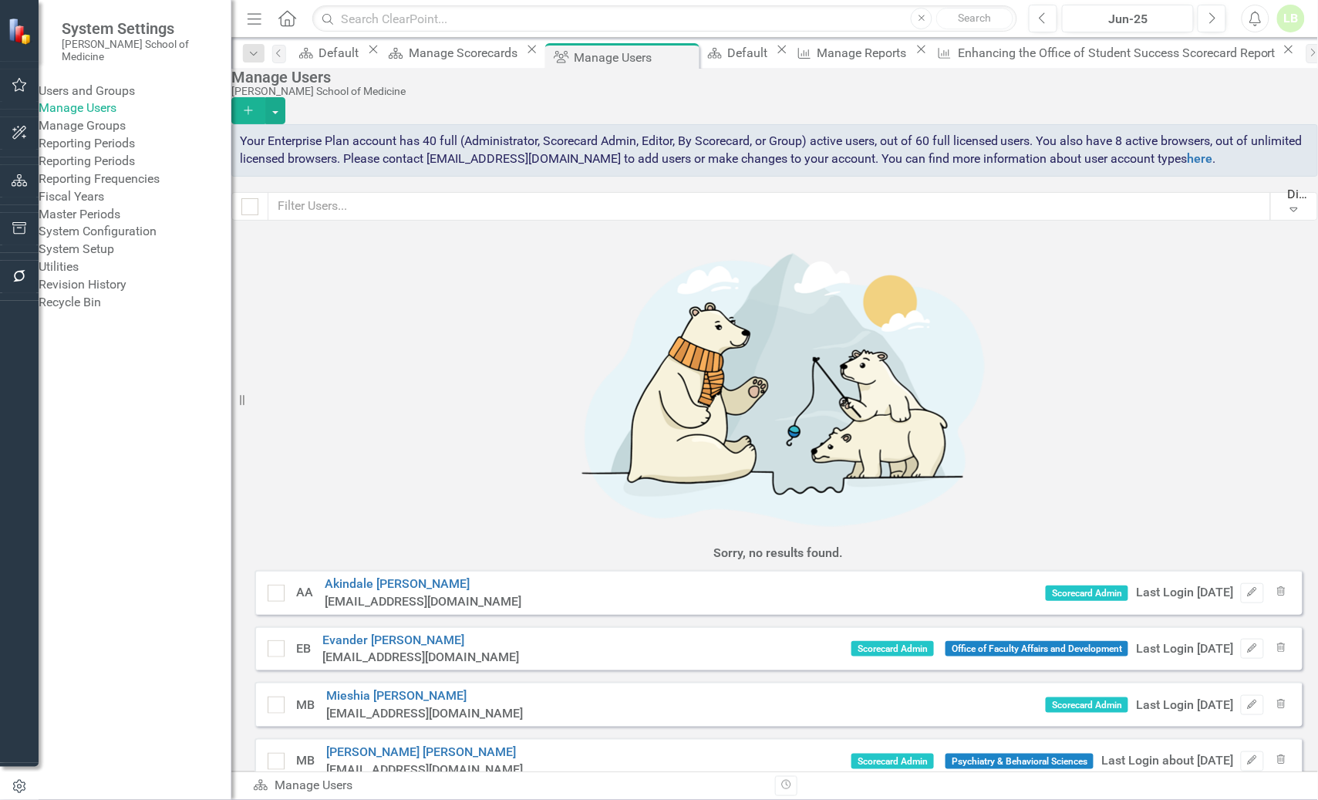
click at [400, 177] on div "Your Enterprise Plan account has 40 full (Administrator, Scorecard Admin, Edito…" at bounding box center [774, 150] width 1087 height 52
click at [981, 86] on div "Manage Users" at bounding box center [770, 77] width 1079 height 17
click at [390, 221] on input "text" at bounding box center [769, 206] width 1002 height 29
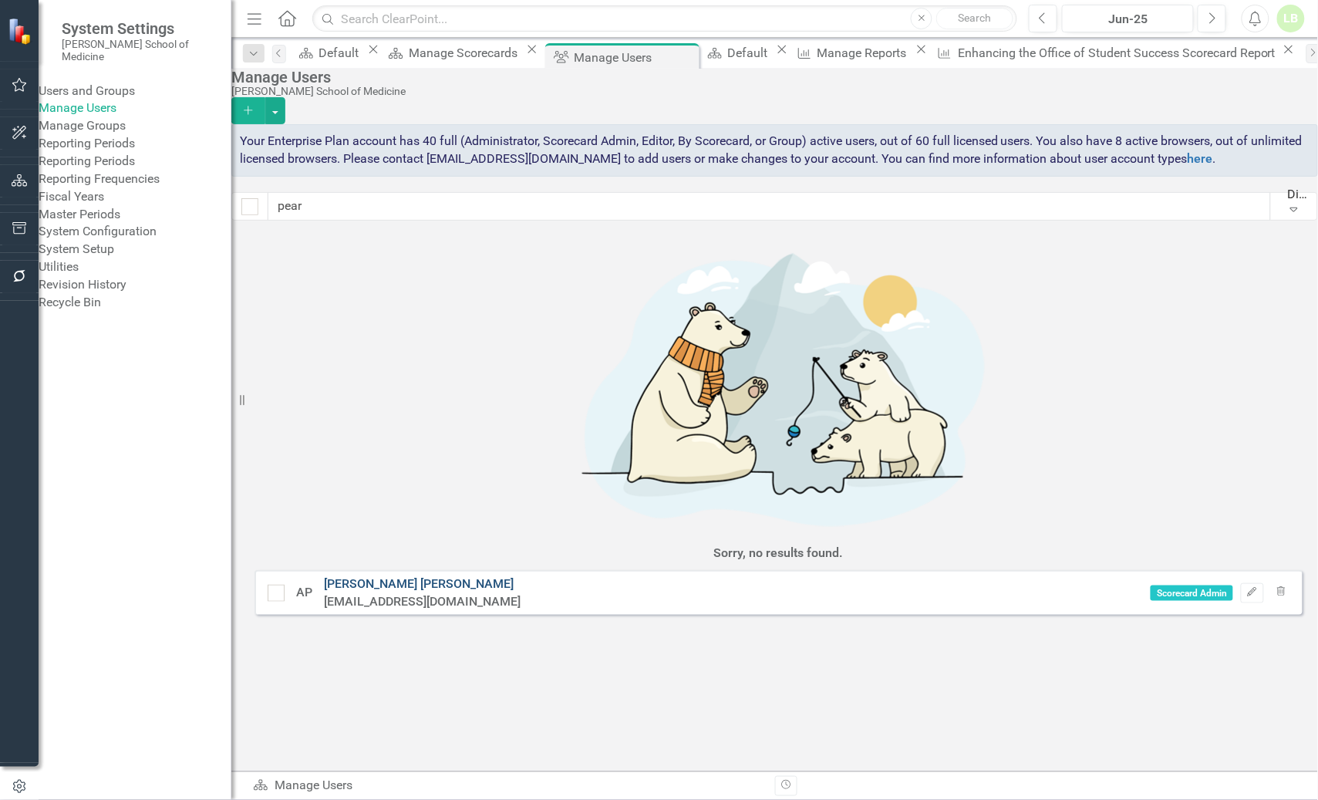
click at [398, 576] on link "[PERSON_NAME]" at bounding box center [419, 583] width 190 height 15
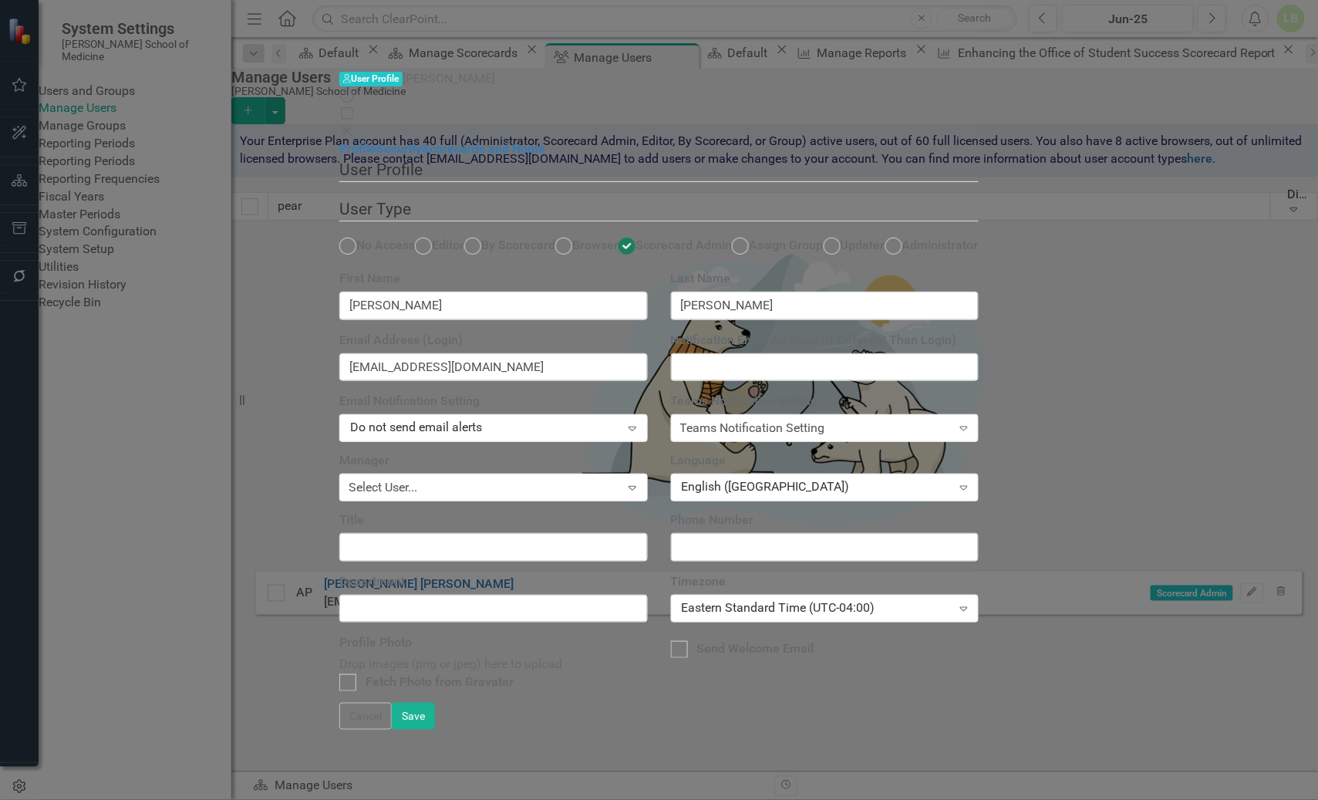
click at [719, 158] on div "User Profile ClearPoint has a wealth of options to help you ensure that people …" at bounding box center [658, 430] width 639 height 544
click at [422, 141] on link "Scorecards and Home" at bounding box center [483, 148] width 123 height 15
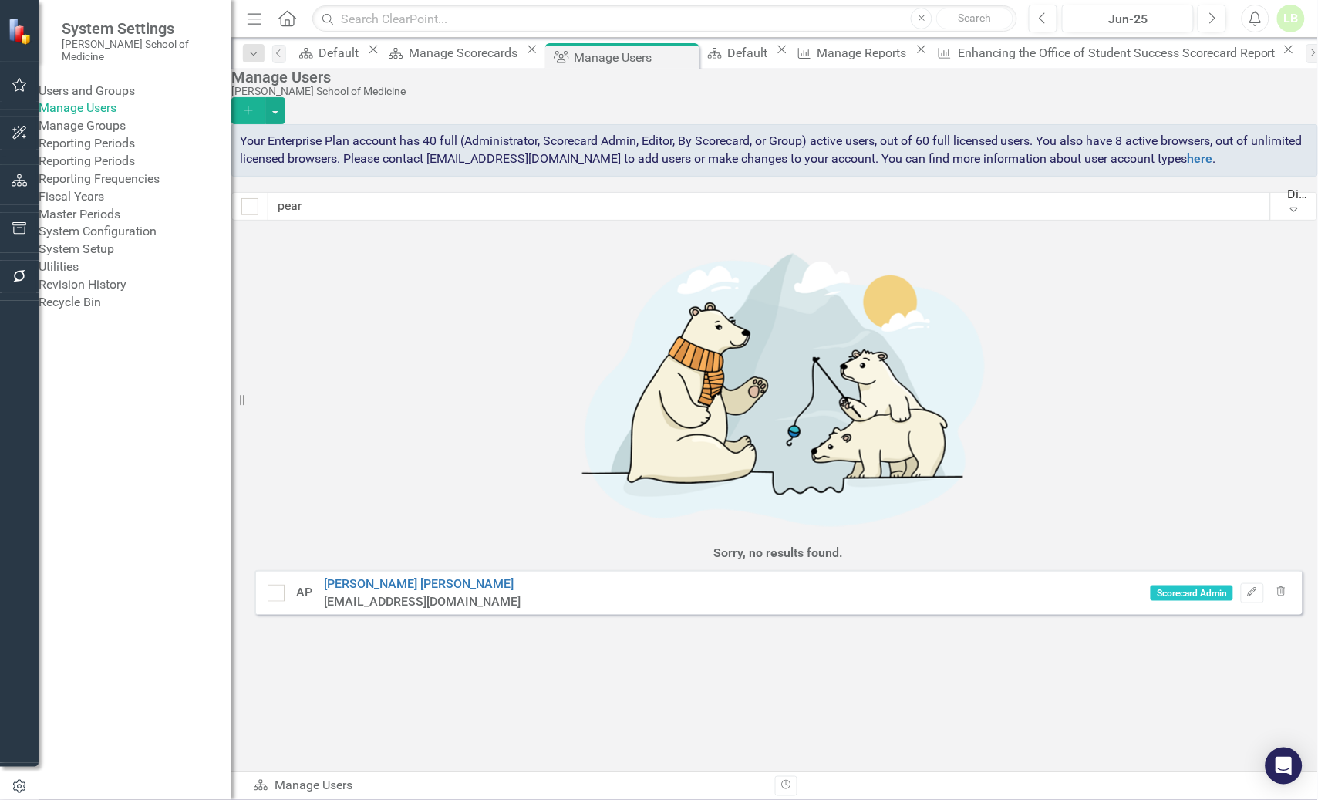
click at [1032, 211] on div "Manage Users [PERSON_NAME] School of Medicine Add Your Enterprise Plan account …" at bounding box center [774, 150] width 1087 height 163
click at [381, 221] on input "pear" at bounding box center [769, 206] width 1002 height 29
type input "taw"
click at [377, 576] on link "[PERSON_NAME]" at bounding box center [391, 583] width 136 height 15
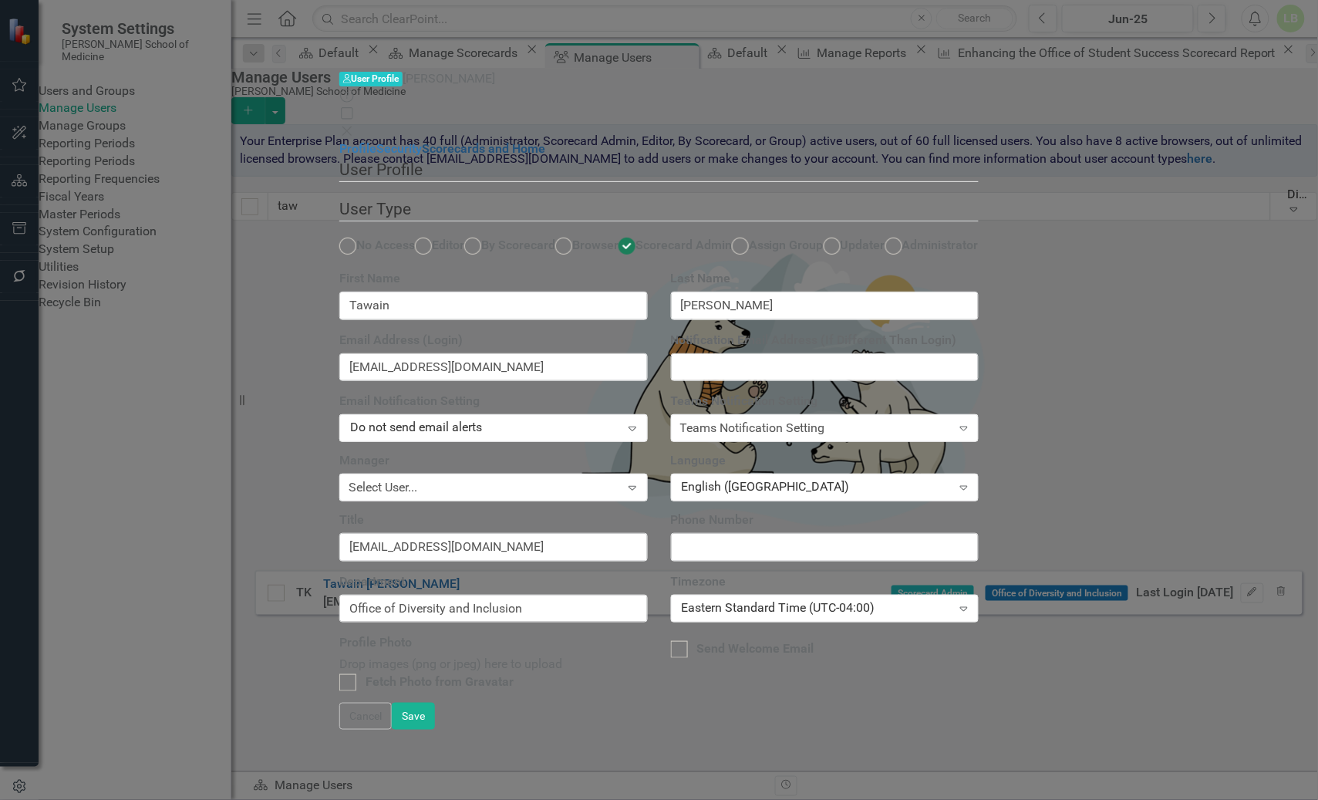
click at [422, 141] on link "Scorecards and Home" at bounding box center [483, 148] width 123 height 15
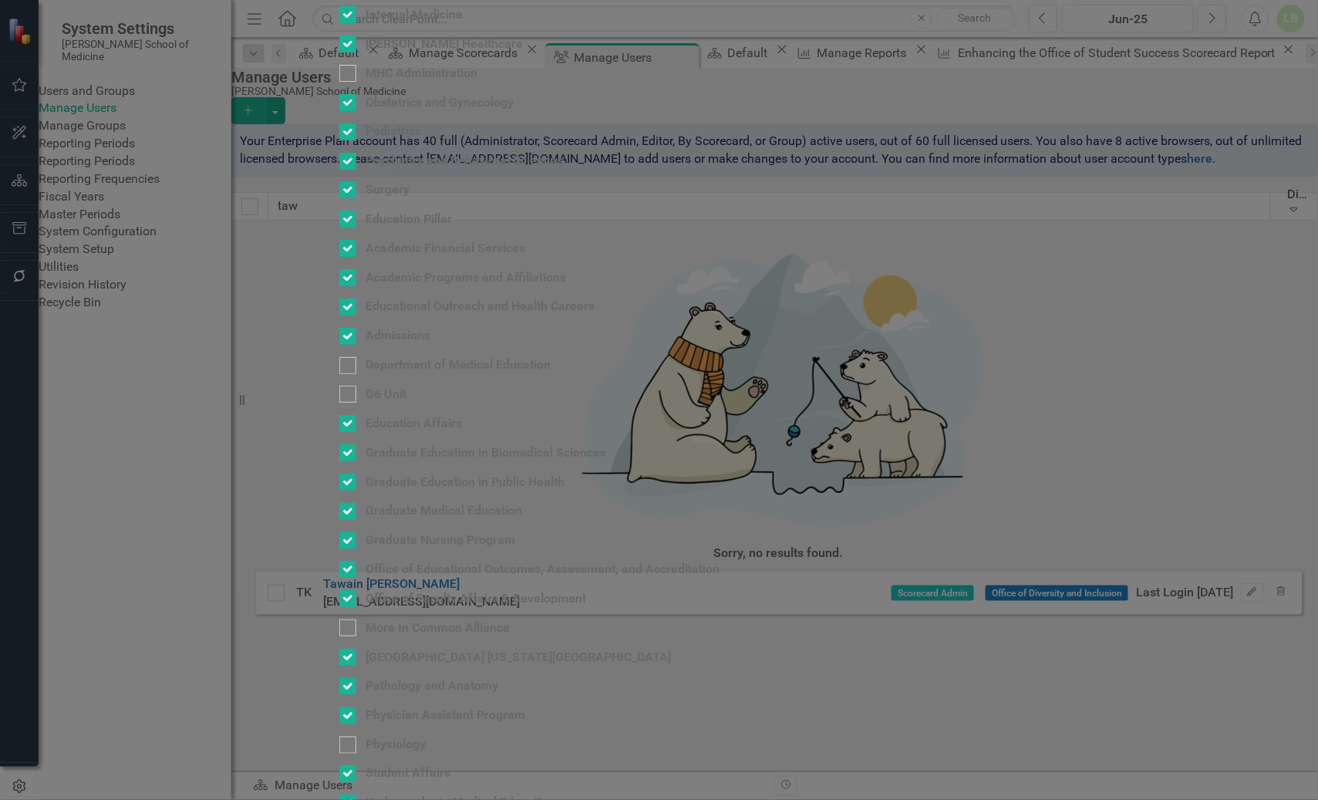
checkbox input "false"
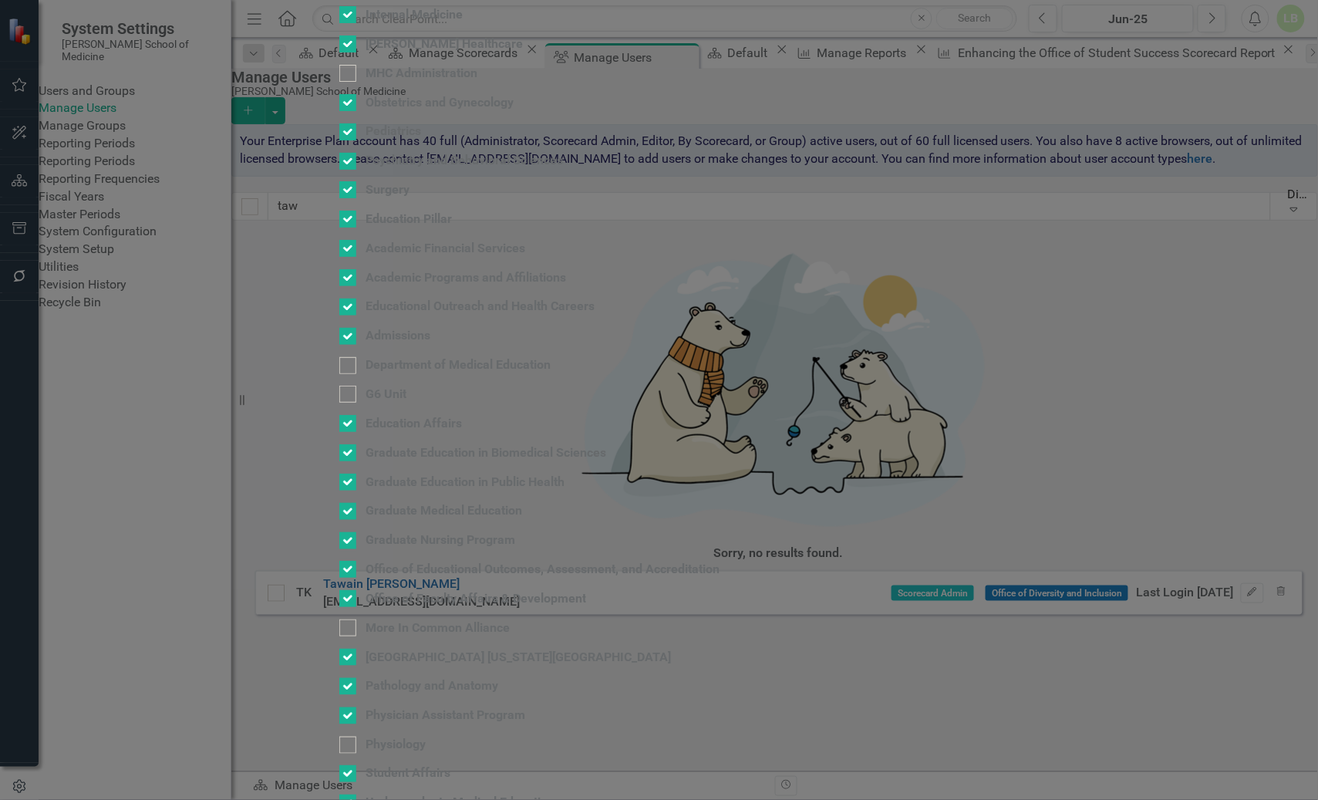
checkbox input "false"
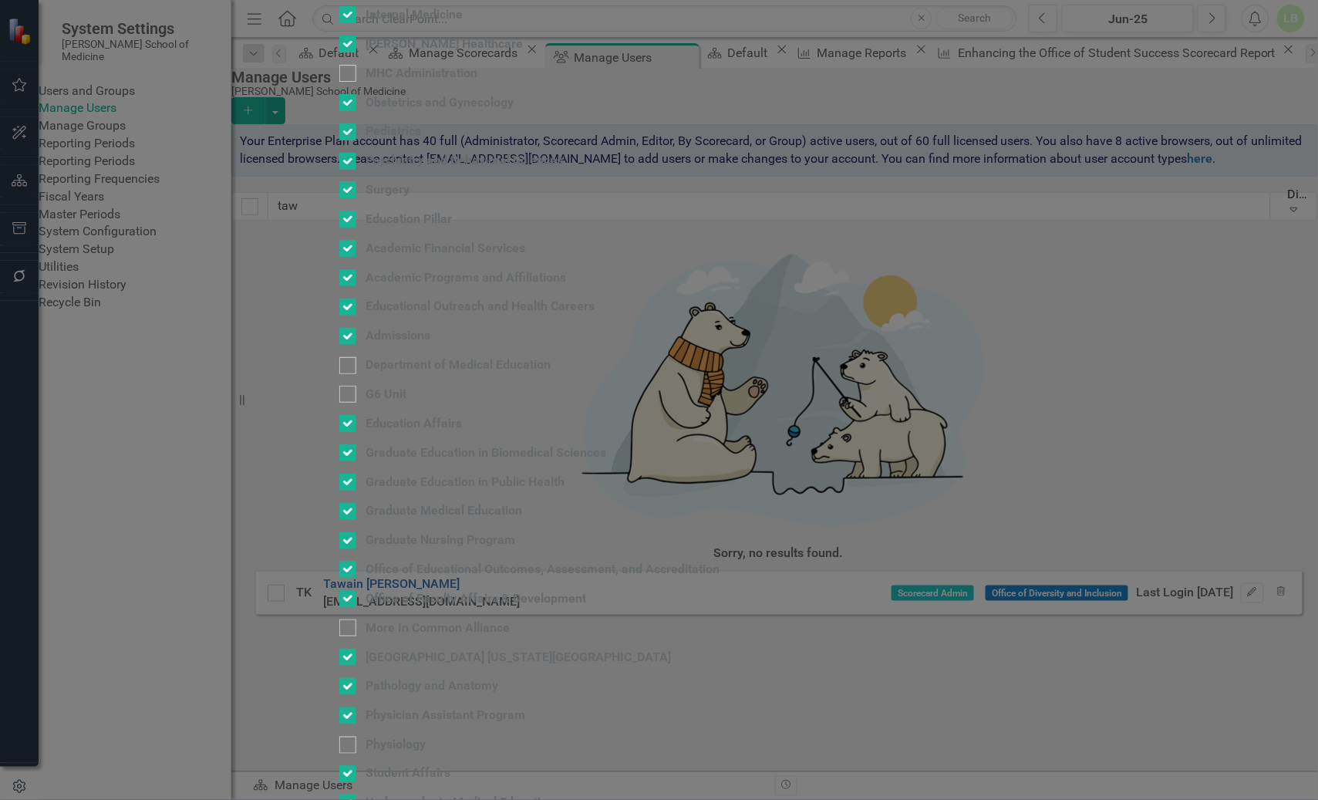
checkbox input "false"
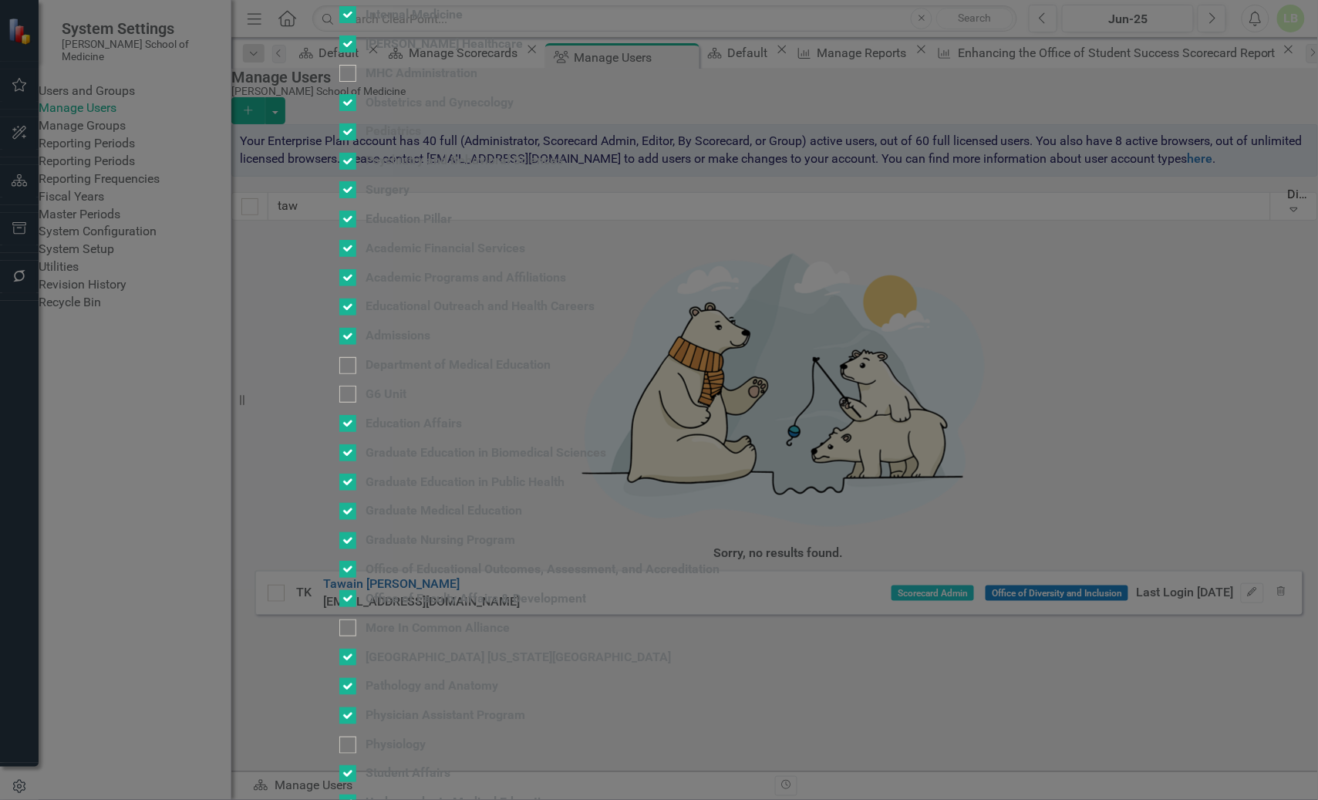
checkbox input "false"
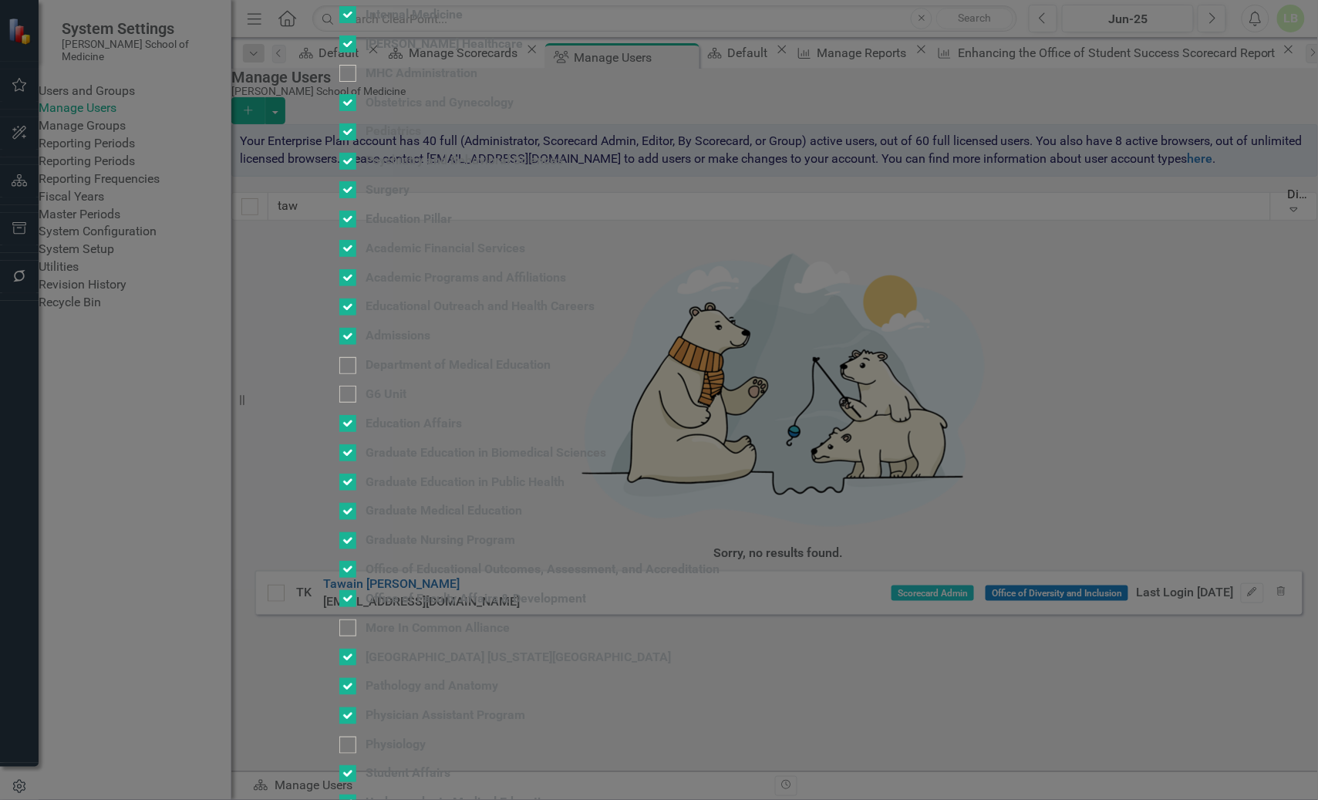
checkbox input "false"
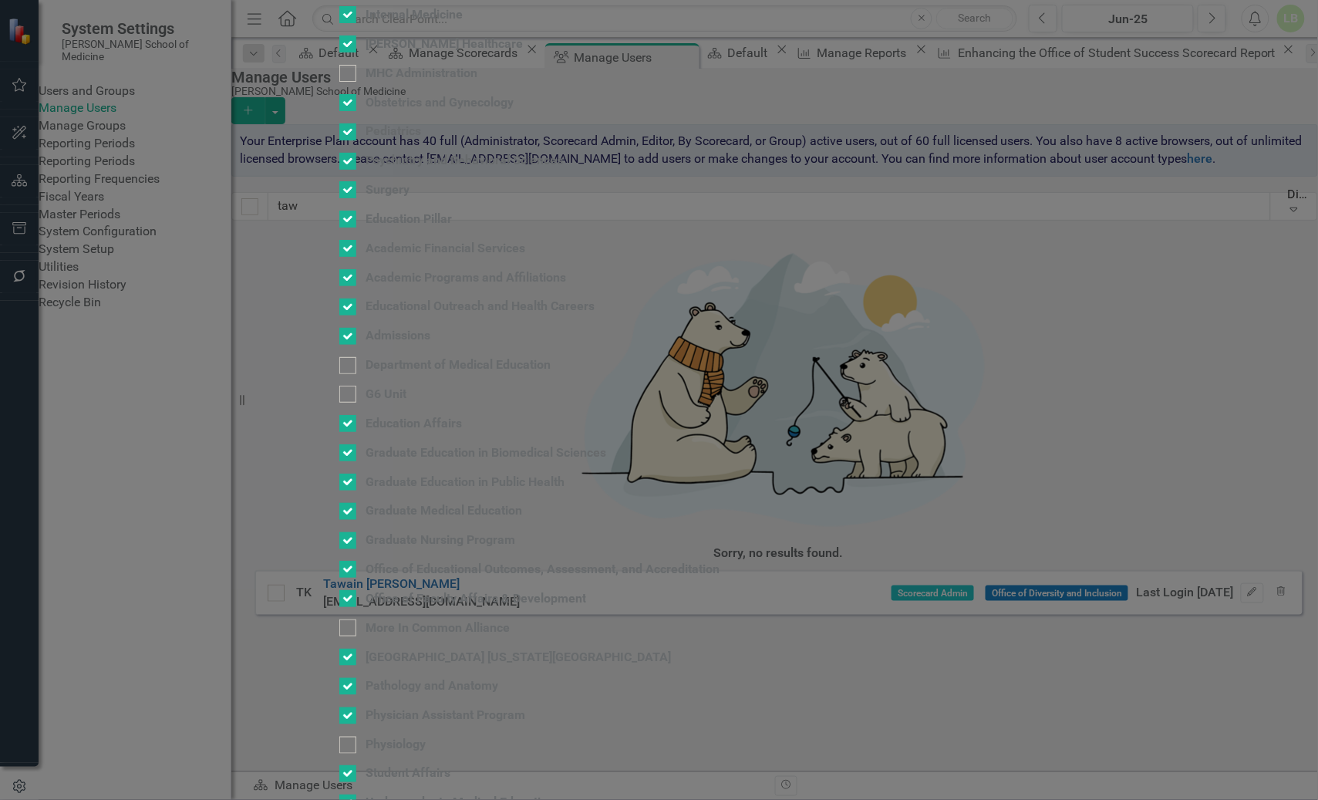
checkbox input "false"
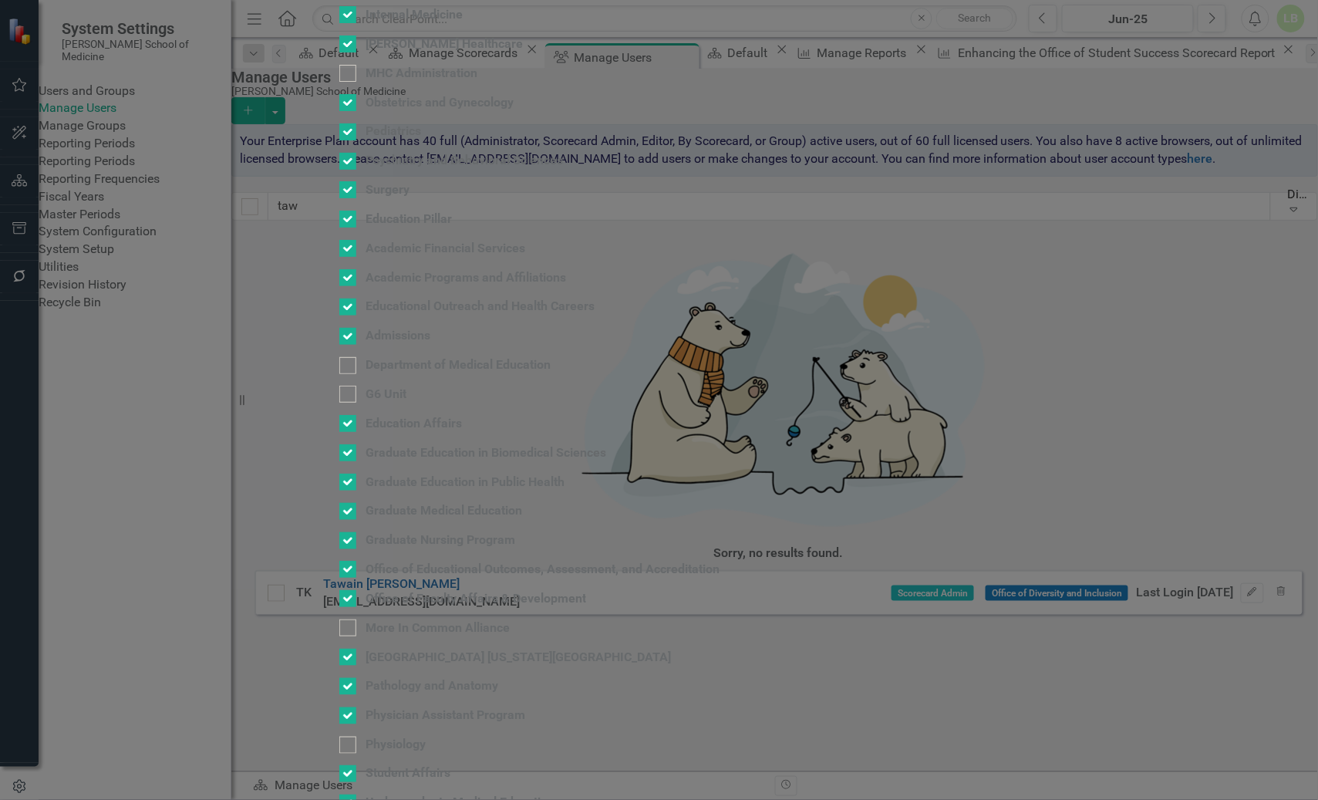
checkbox input "false"
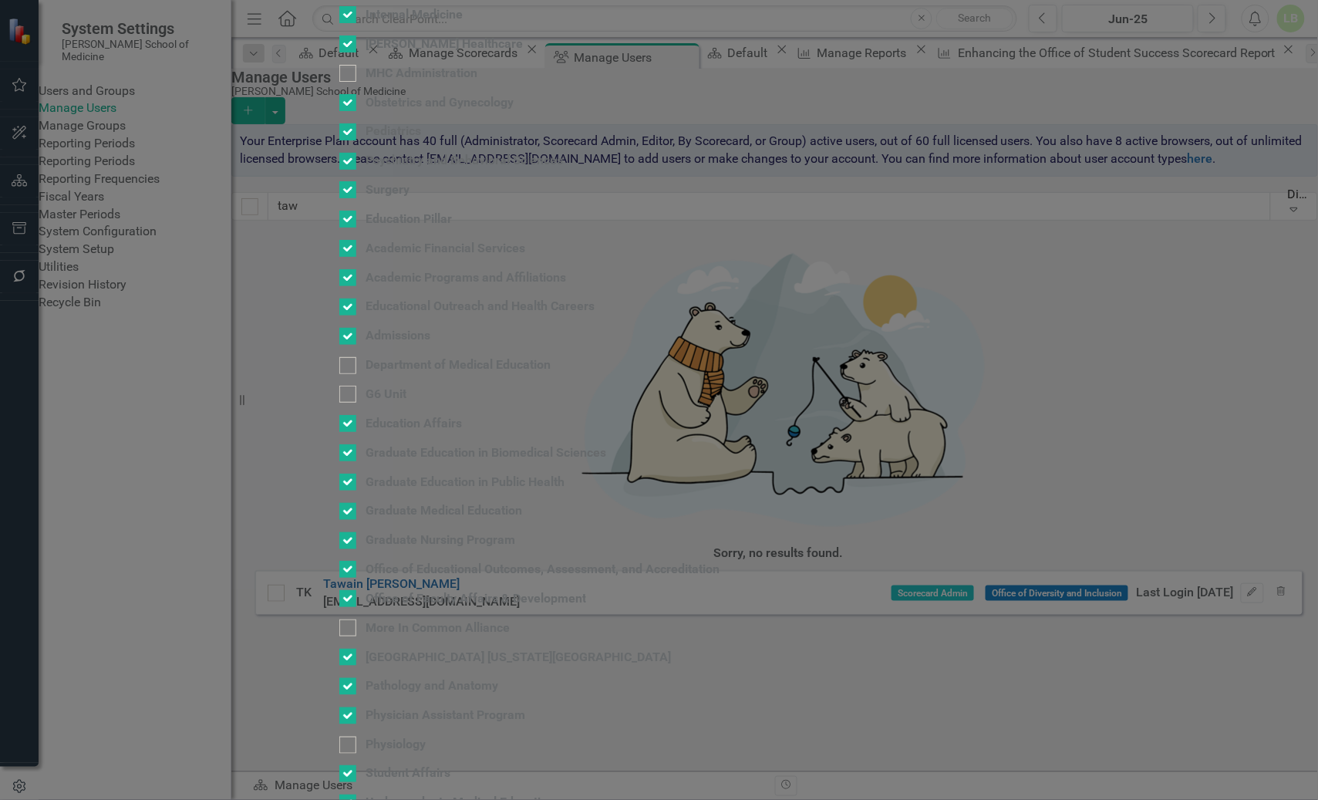
checkbox input "false"
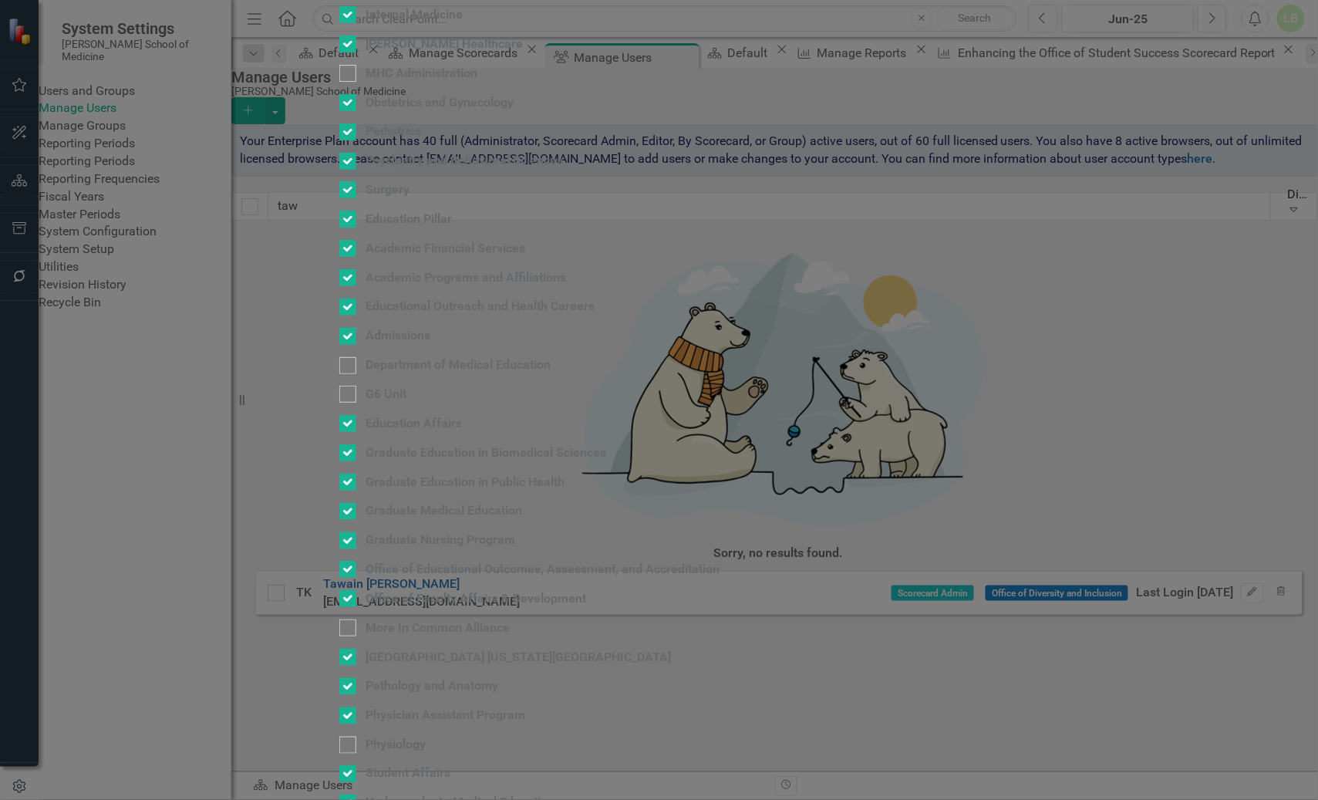
checkbox input "false"
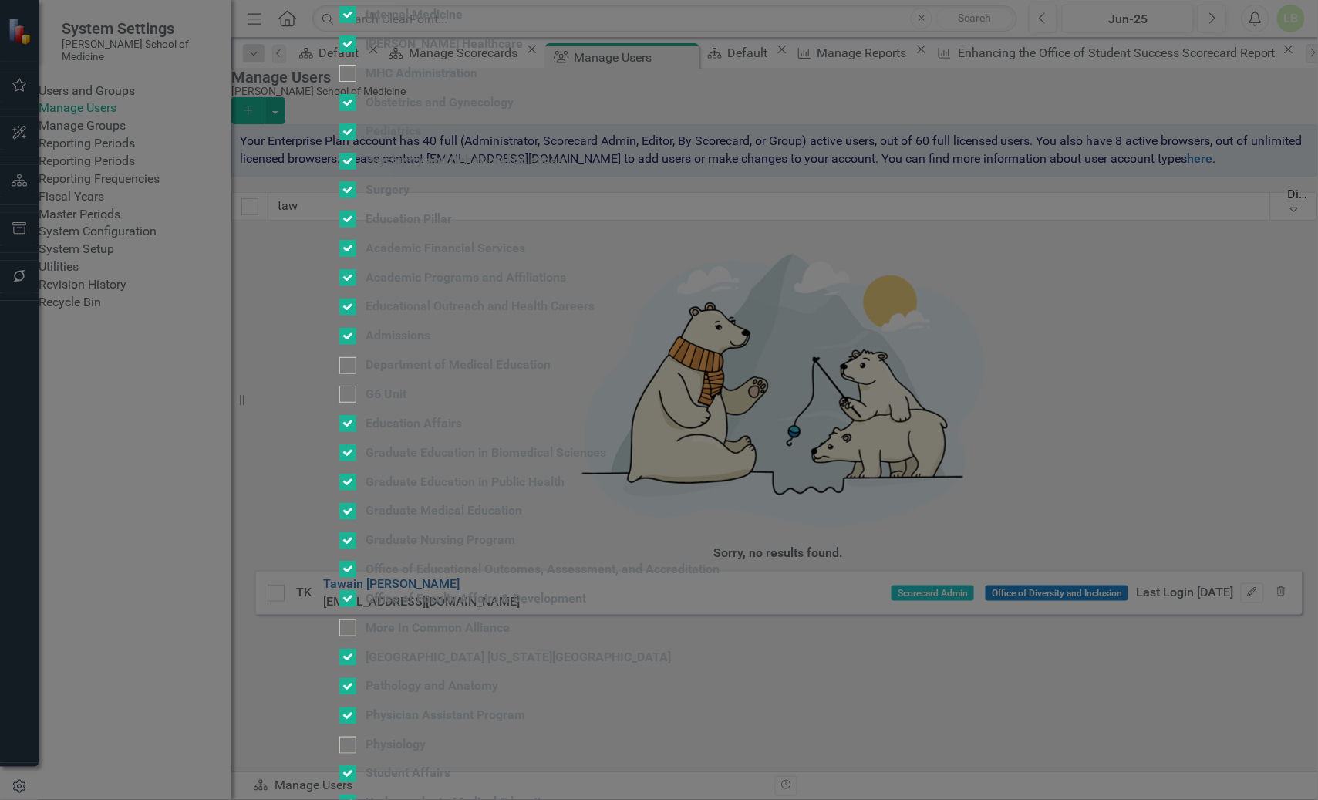
checkbox input "false"
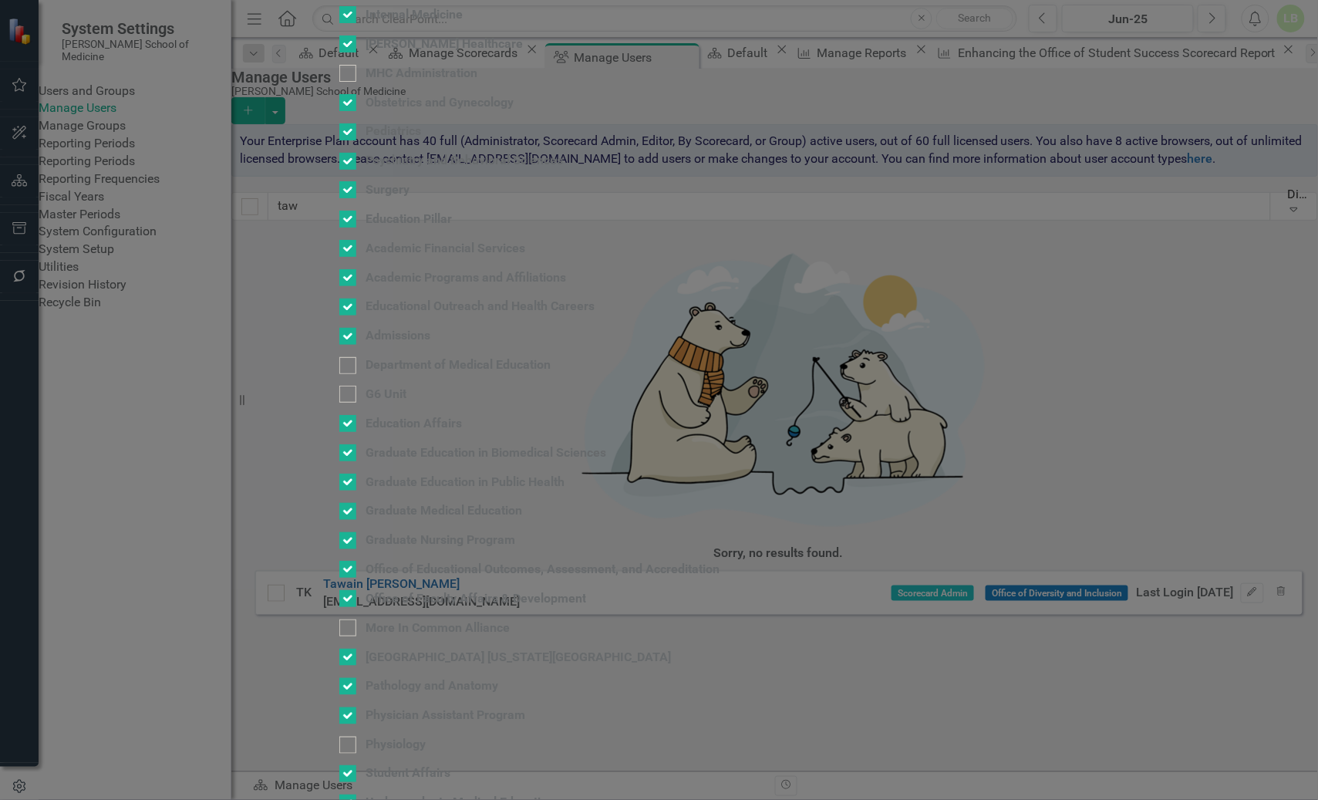
checkbox input "false"
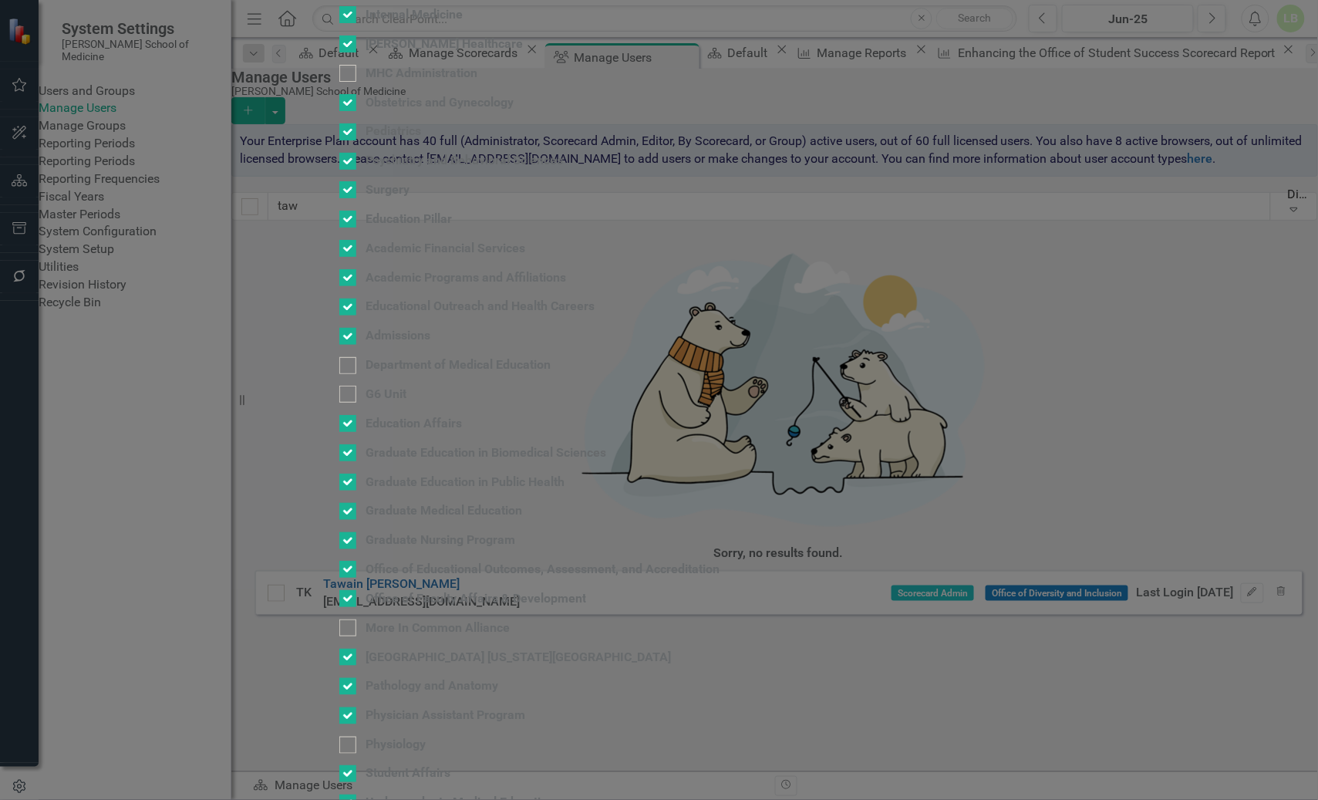
checkbox input "false"
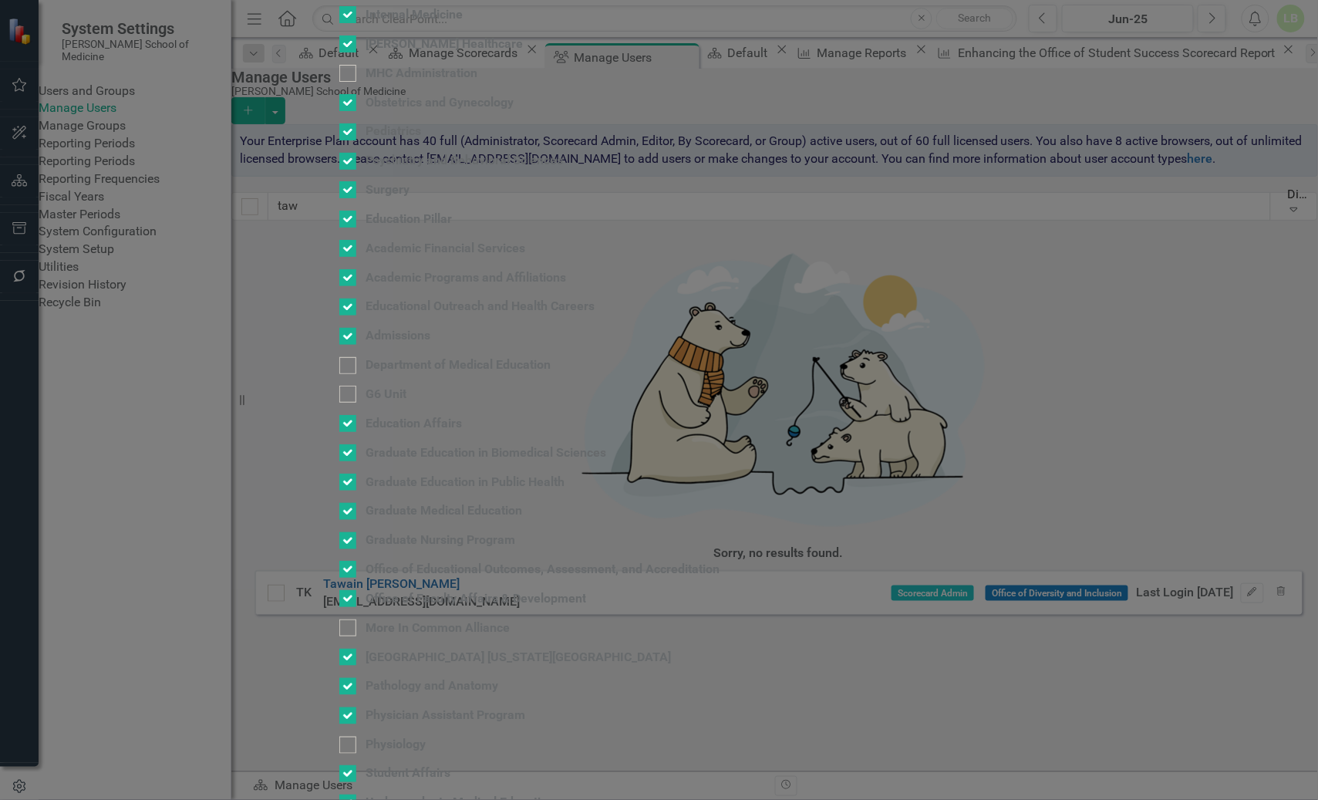
checkbox input "false"
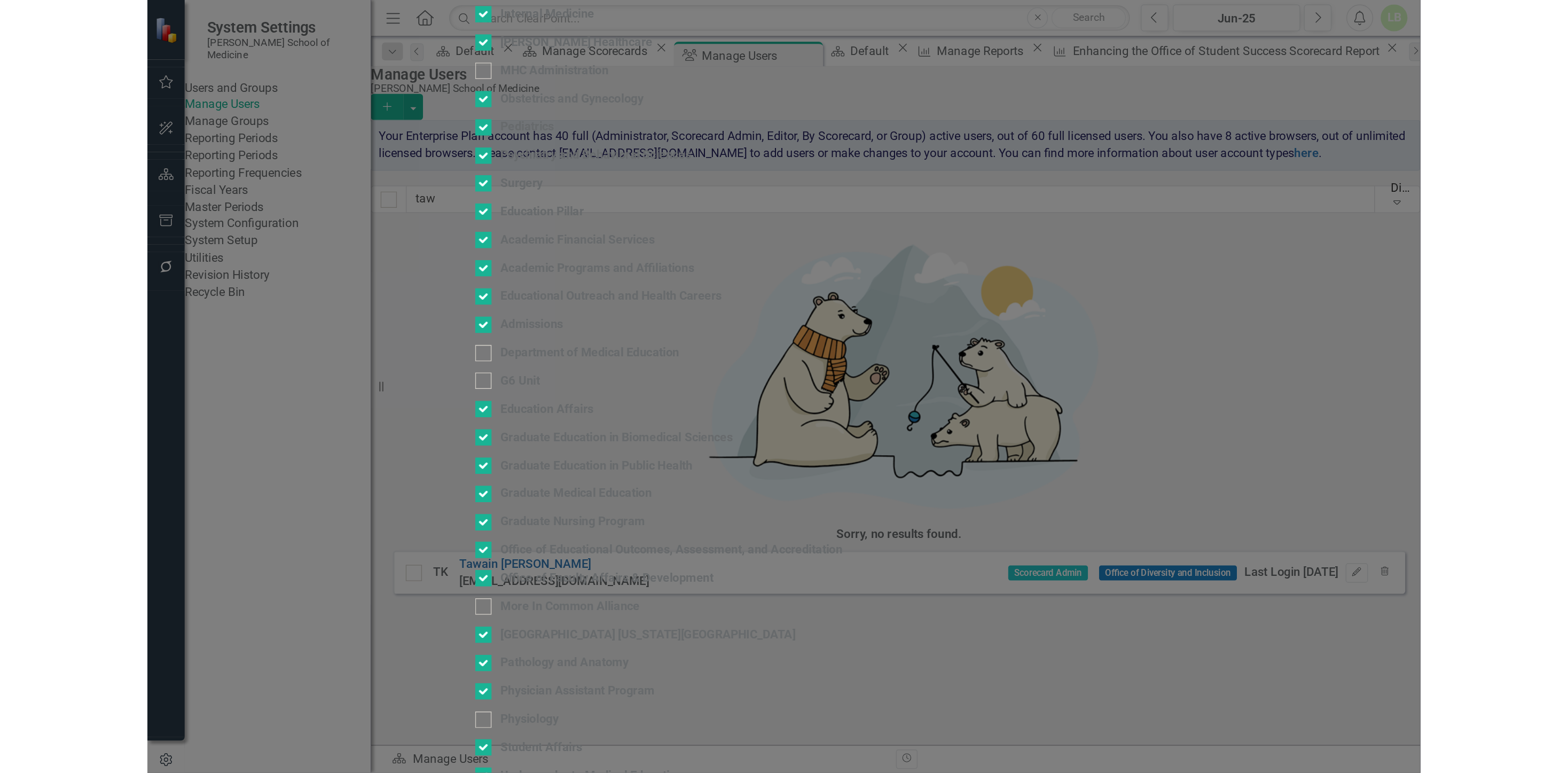
scroll to position [1068, 0]
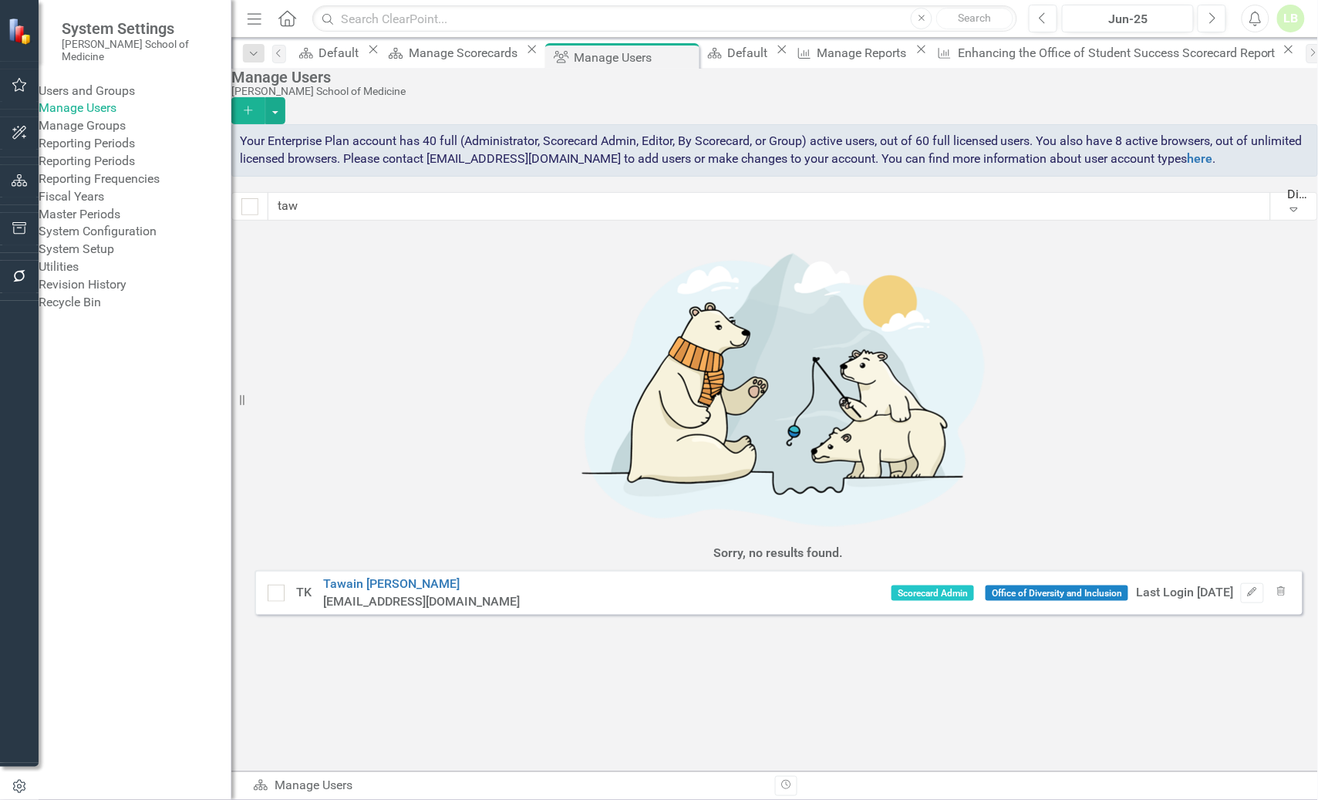
click at [1010, 378] on div "Sorry, no results found. TK [PERSON_NAME] [EMAIL_ADDRESS][DOMAIN_NAME] Scorecar…" at bounding box center [774, 429] width 1087 height 394
click at [94, 83] on div "Users and Groups" at bounding box center [135, 92] width 193 height 18
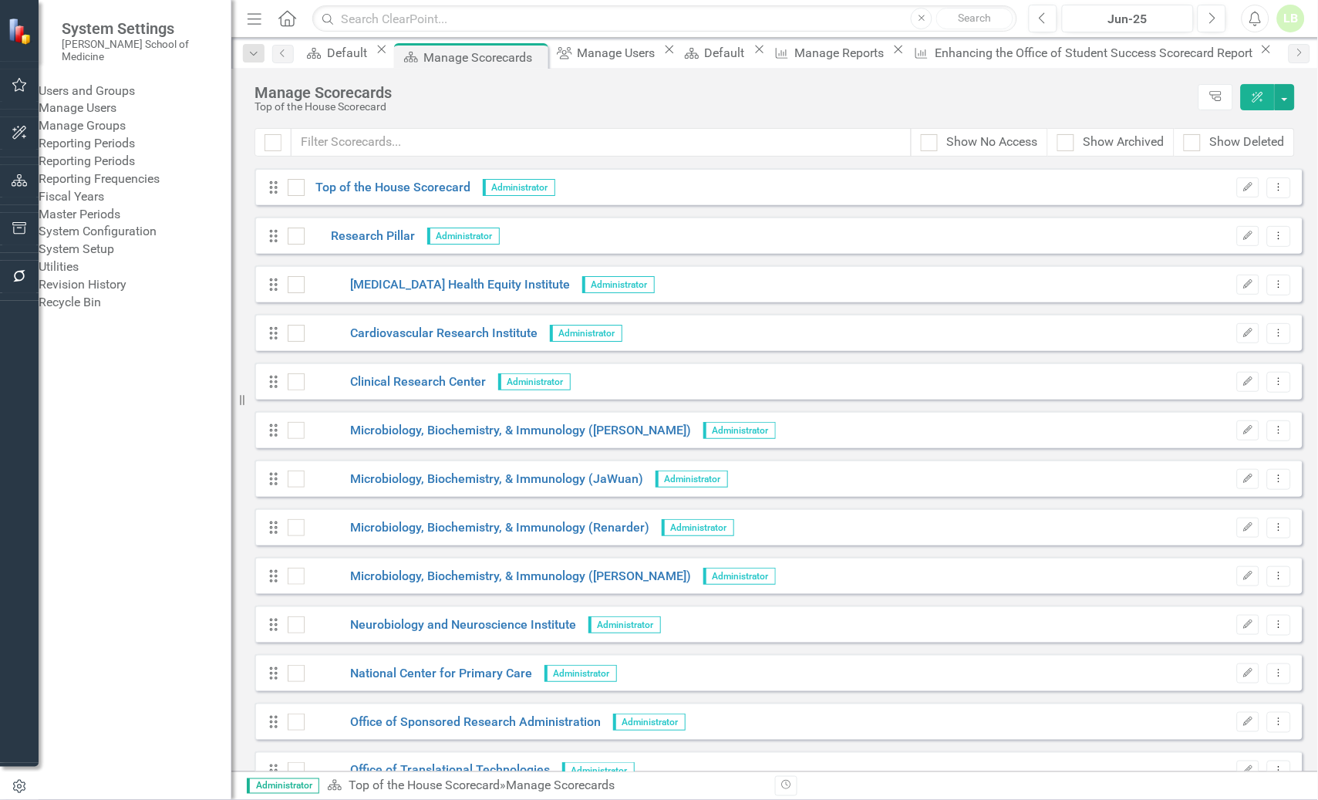
click at [88, 83] on div "Users and Groups" at bounding box center [135, 92] width 193 height 18
click at [87, 134] on link "Manage Groups" at bounding box center [135, 126] width 193 height 18
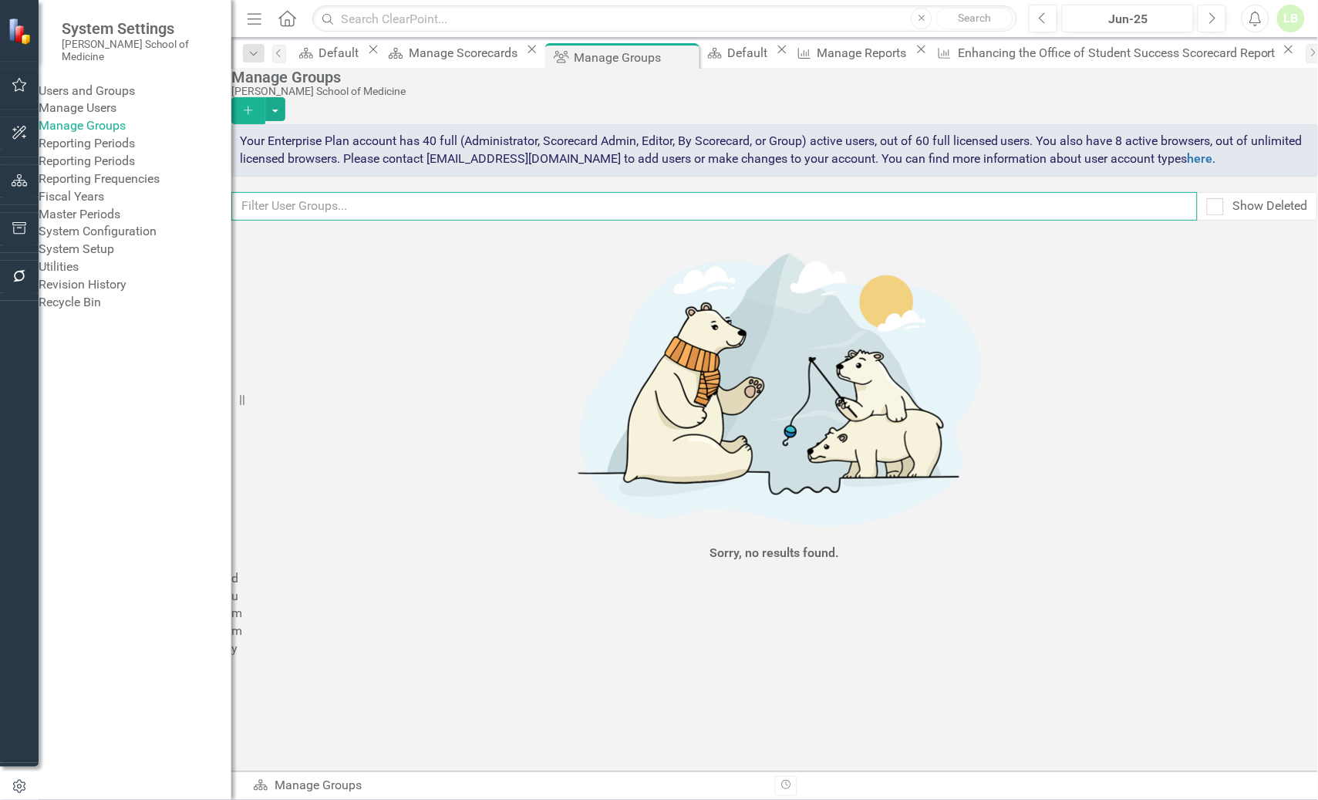
click at [345, 221] on input "text" at bounding box center [714, 206] width 966 height 29
click at [81, 83] on div "Users and Groups" at bounding box center [135, 92] width 193 height 18
click at [85, 110] on link "Manage Users" at bounding box center [135, 108] width 193 height 18
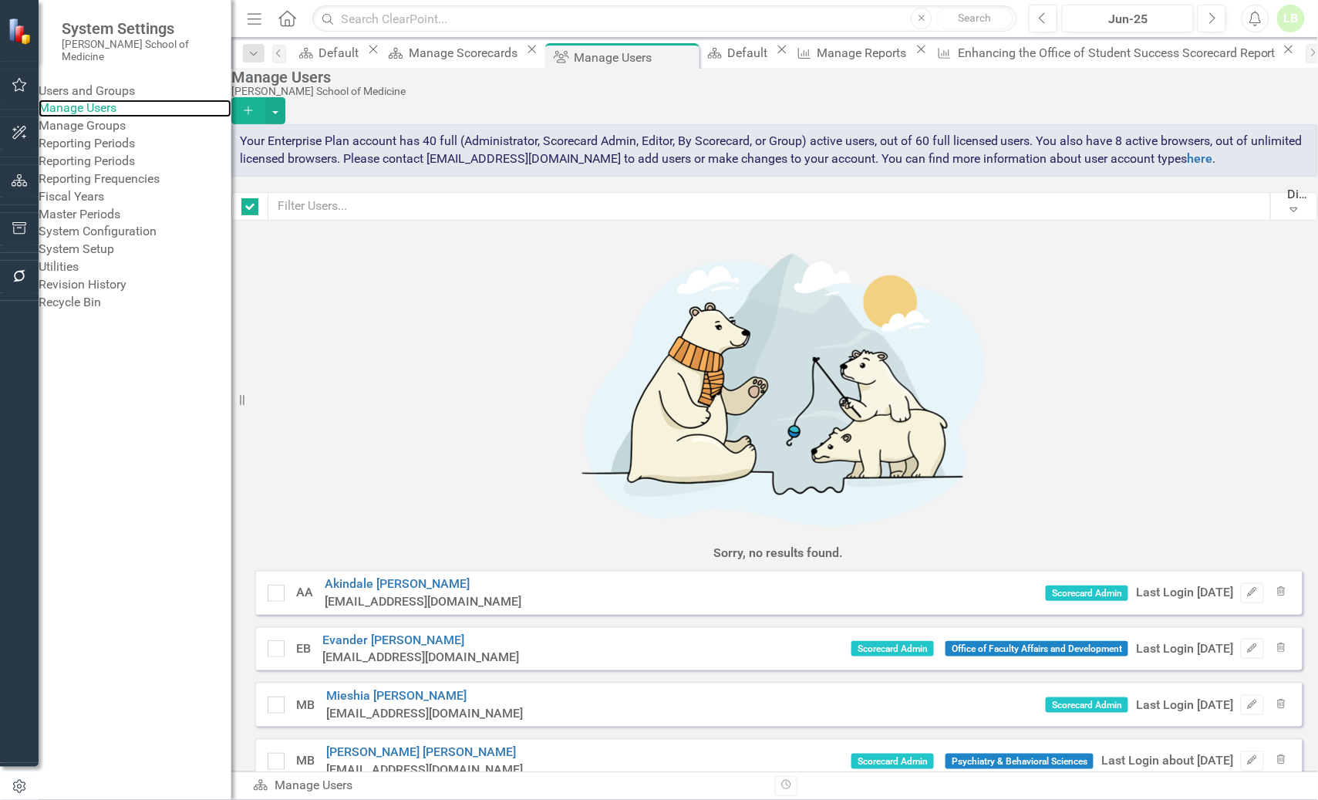
checkbox input "false"
click at [1281, 52] on icon "Close" at bounding box center [1288, 49] width 15 height 12
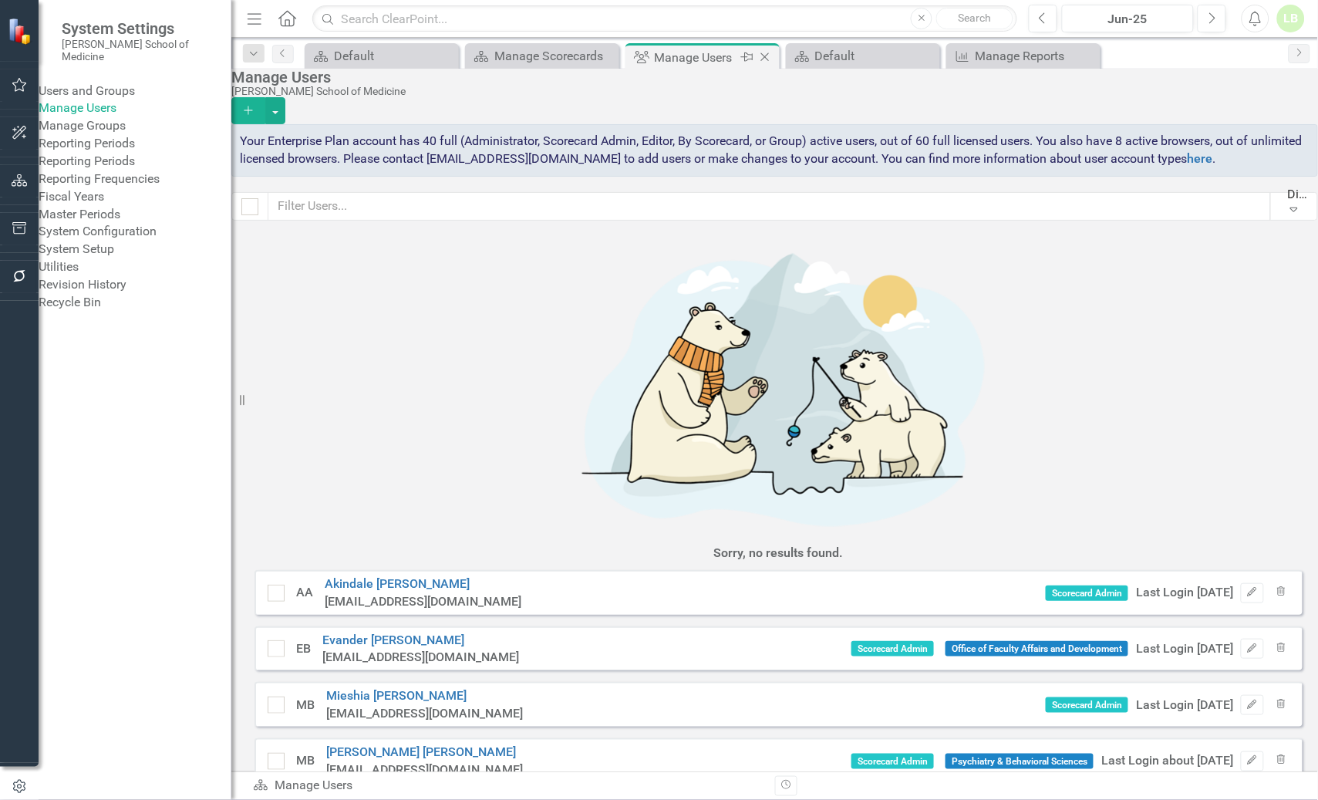
click at [763, 56] on icon "Close" at bounding box center [764, 57] width 15 height 12
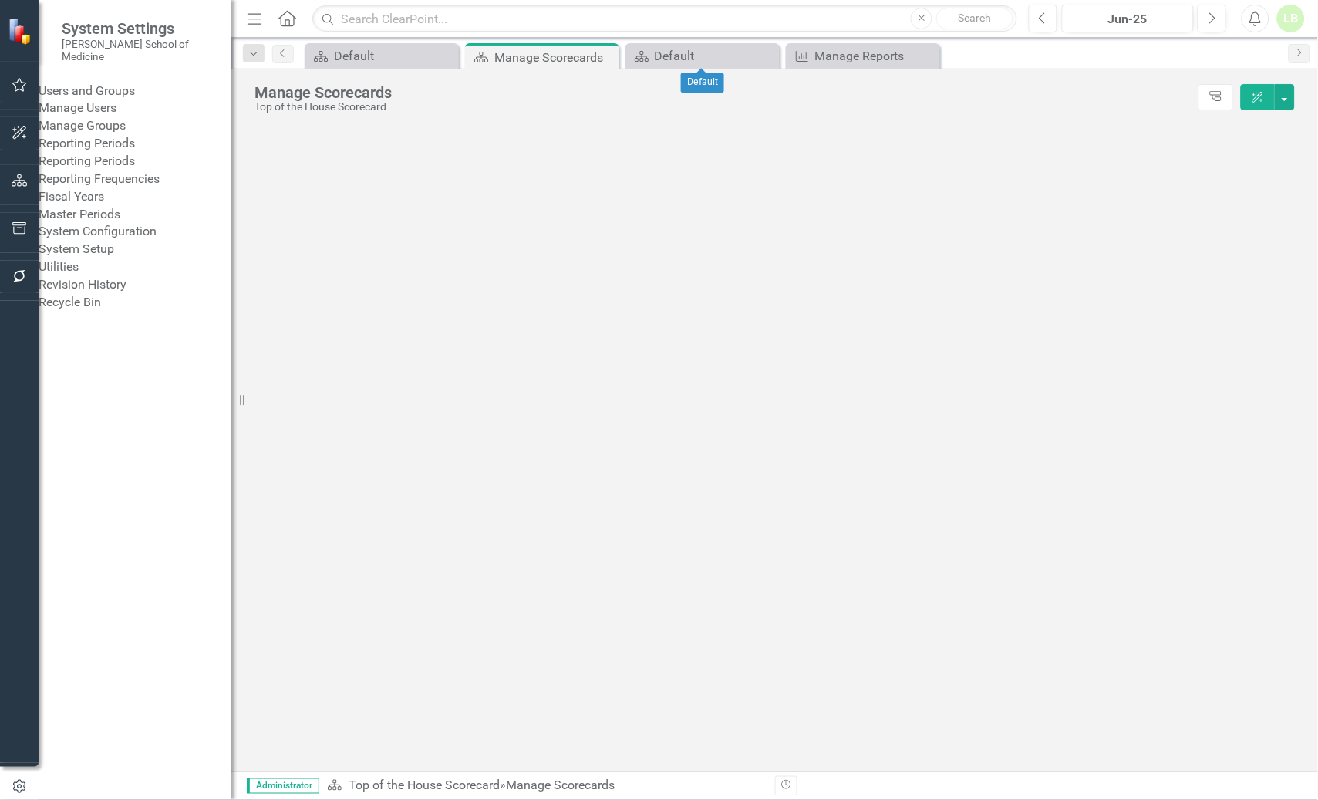
click at [0, 0] on icon "Close" at bounding box center [0, 0] width 0 height 0
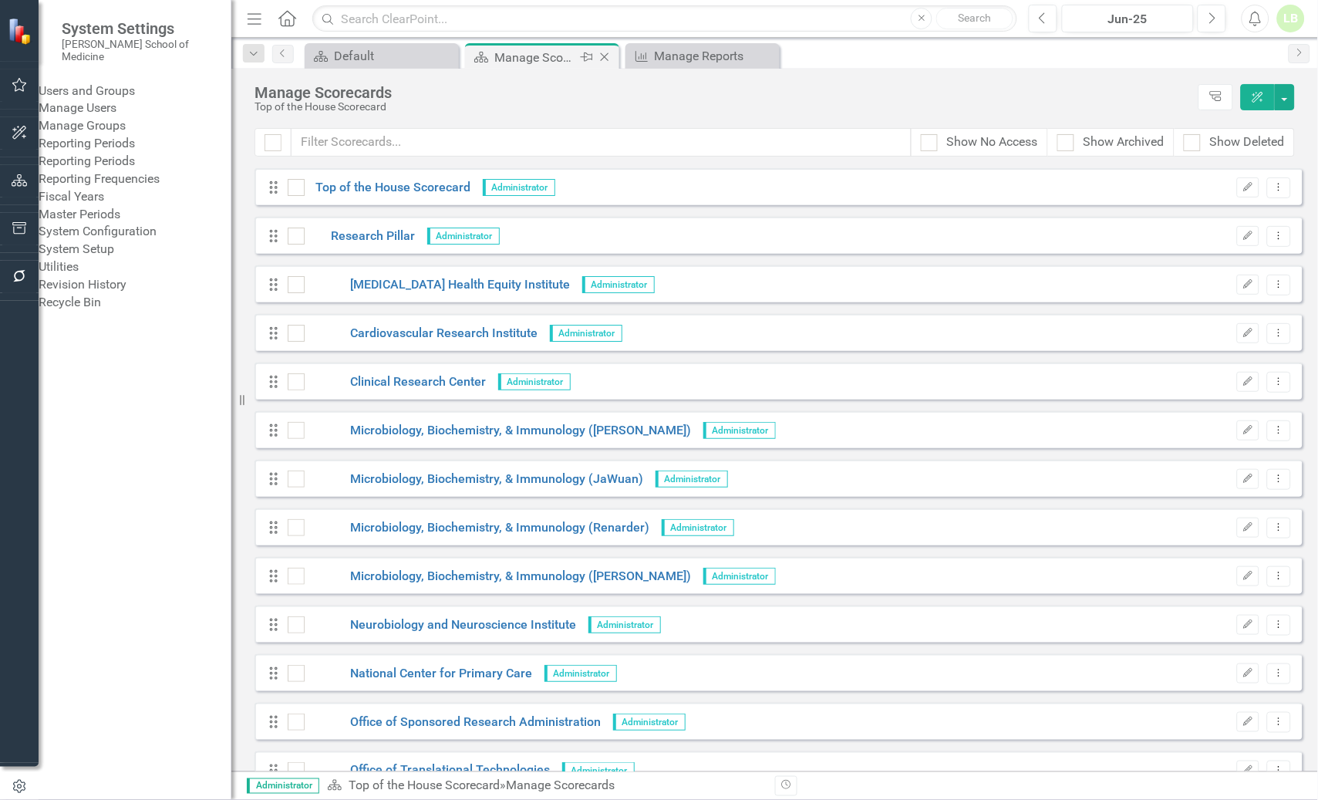
click at [492, 54] on div "Scorecards Manage Scorecards Pin Close" at bounding box center [542, 57] width 147 height 19
click at [763, 52] on icon "Close" at bounding box center [765, 56] width 15 height 12
click at [386, 52] on div "Default" at bounding box center [385, 55] width 102 height 19
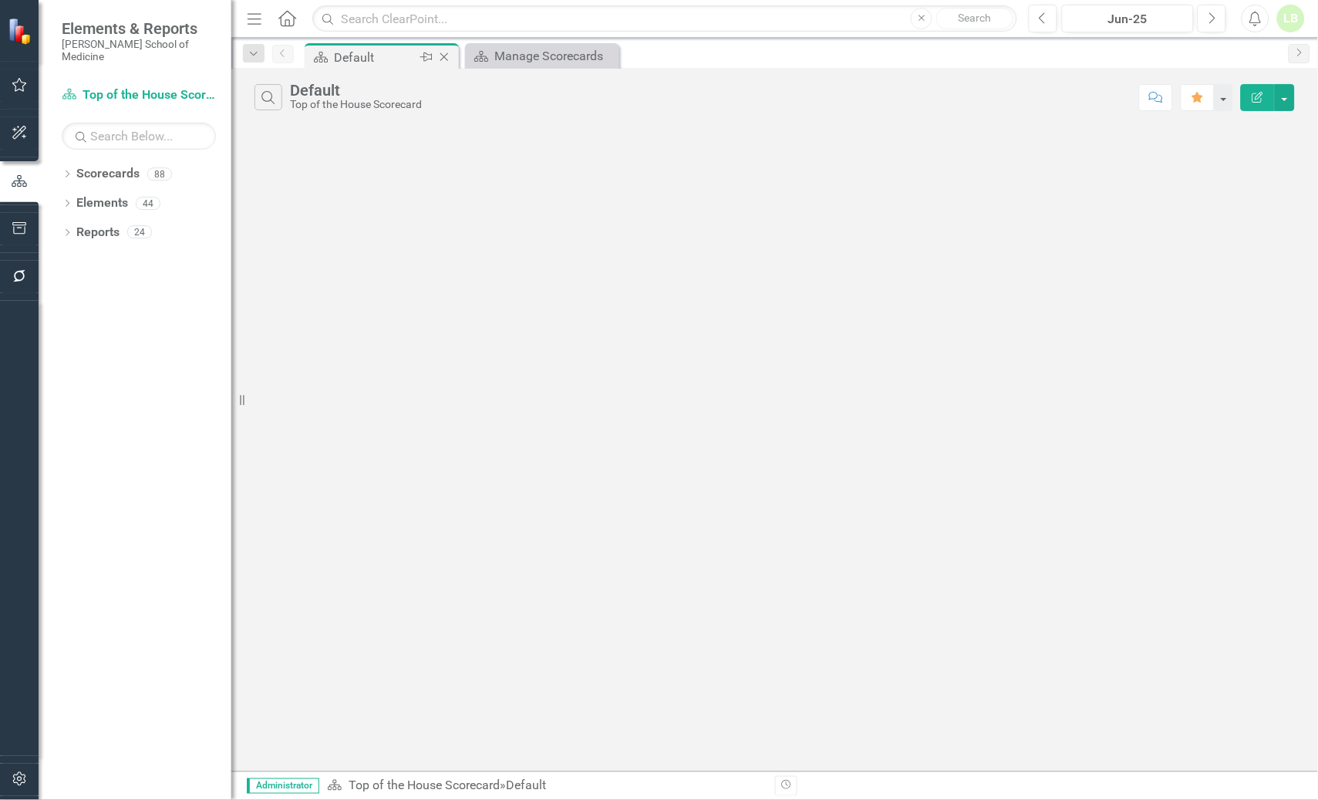
click at [446, 55] on icon at bounding box center [444, 57] width 8 height 8
